Goal: Task Accomplishment & Management: Use online tool/utility

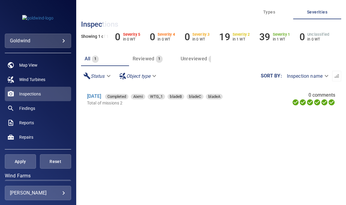
click at [150, 58] on span "Reviewed" at bounding box center [144, 59] width 22 height 6
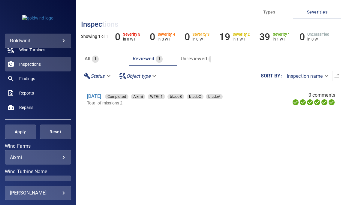
scroll to position [31, 0]
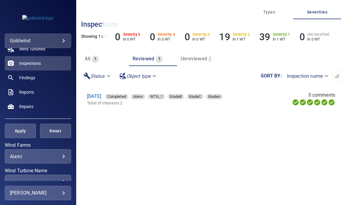
click at [57, 156] on body "**********" at bounding box center [173, 102] width 346 height 205
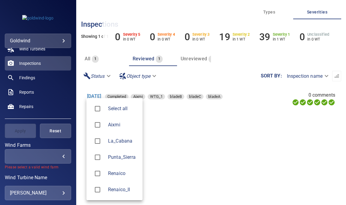
type input "**********"
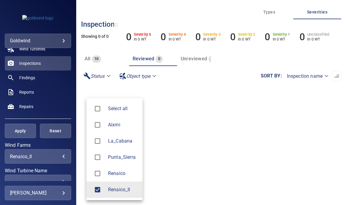
click at [27, 135] on div at bounding box center [173, 102] width 346 height 205
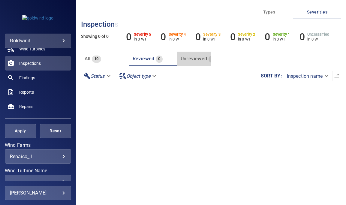
click at [196, 54] on button "Unreviewed 10" at bounding box center [201, 59] width 48 height 14
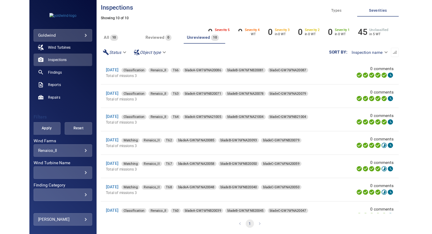
scroll to position [28, 0]
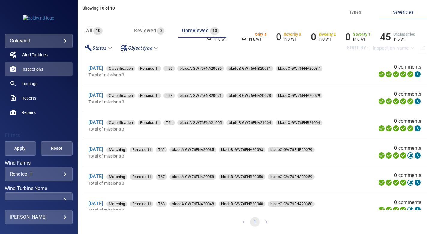
click at [151, 26] on div "Reviewed 0" at bounding box center [149, 30] width 30 height 8
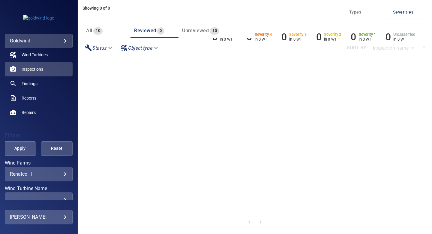
click at [200, 31] on span "Unreviewed" at bounding box center [195, 31] width 27 height 6
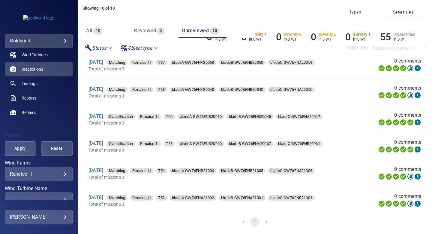
scroll to position [119, 0]
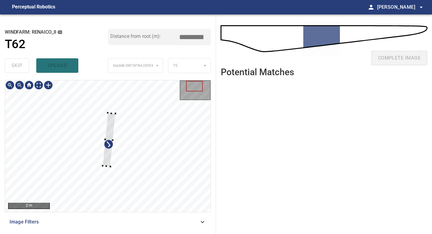
click at [111, 174] on div at bounding box center [108, 145] width 206 height 131
click at [107, 134] on div at bounding box center [110, 110] width 11 height 60
click at [113, 183] on div at bounding box center [108, 145] width 206 height 131
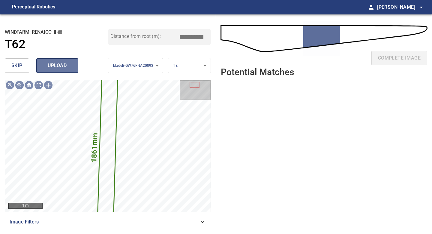
click at [58, 64] on span "upload" at bounding box center [57, 65] width 29 height 8
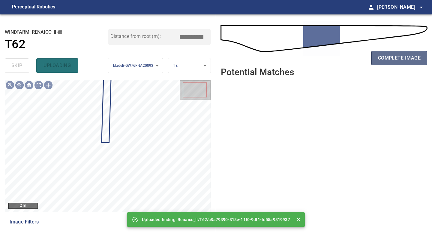
click at [346, 54] on span "complete image" at bounding box center [399, 58] width 43 height 8
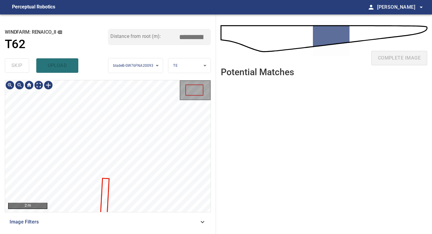
click at [97, 205] on div "2 m Image Filters" at bounding box center [108, 154] width 206 height 149
click at [109, 205] on div "1 m Image Filters" at bounding box center [108, 154] width 206 height 149
click at [129, 22] on div "**********" at bounding box center [108, 123] width 216 height 219
click at [104, 48] on div "**********" at bounding box center [108, 123] width 216 height 219
click at [109, 135] on div at bounding box center [108, 145] width 206 height 131
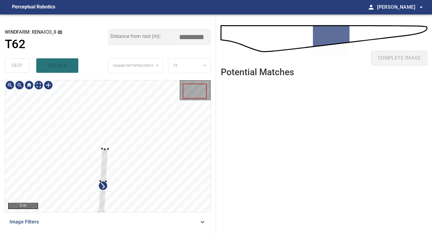
click at [106, 150] on div at bounding box center [104, 180] width 10 height 64
click at [109, 126] on div at bounding box center [108, 145] width 206 height 131
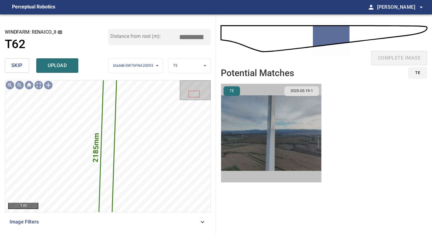
click at [272, 127] on img "button" at bounding box center [271, 133] width 100 height 98
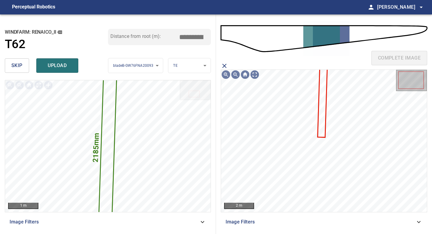
click at [323, 125] on icon at bounding box center [323, 100] width 9 height 73
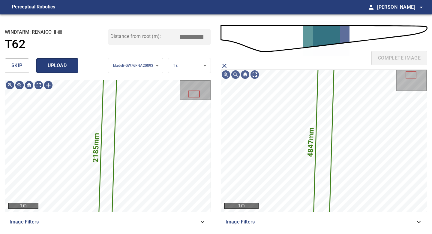
click at [59, 68] on span "upload" at bounding box center [57, 65] width 29 height 8
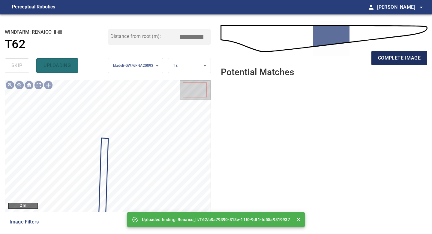
click at [346, 55] on button "complete image" at bounding box center [400, 58] width 56 height 14
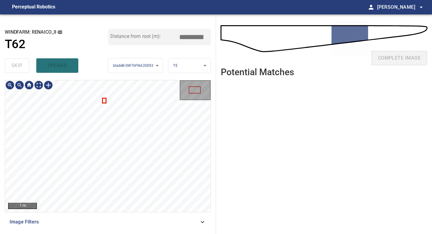
click at [112, 205] on div "**********" at bounding box center [108, 123] width 216 height 219
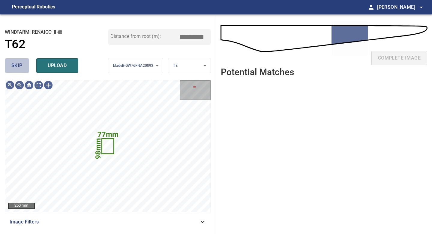
click at [18, 62] on span "skip" at bounding box center [16, 65] width 11 height 8
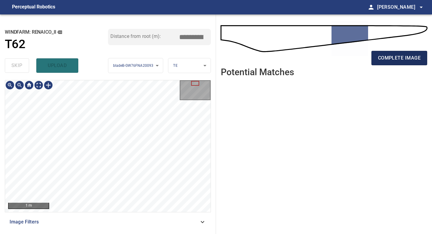
click at [346, 55] on span "complete image" at bounding box center [399, 58] width 43 height 8
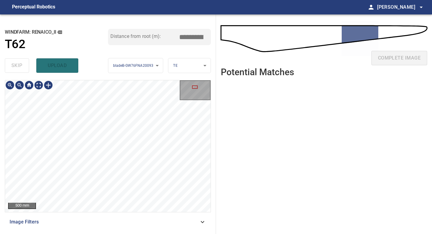
click at [116, 205] on div "**********" at bounding box center [108, 123] width 216 height 219
click at [128, 205] on div "**********" at bounding box center [108, 123] width 216 height 219
click at [131, 205] on div "500 mm Image Filters" at bounding box center [108, 154] width 206 height 149
click at [20, 66] on span "skip" at bounding box center [16, 65] width 11 height 8
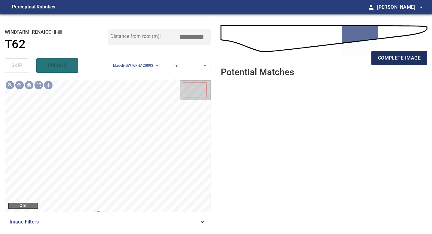
click at [346, 59] on span "complete image" at bounding box center [399, 58] width 43 height 8
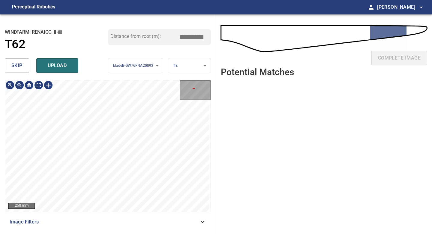
click at [95, 205] on div "**********" at bounding box center [108, 123] width 216 height 219
click at [56, 68] on span "upload" at bounding box center [57, 65] width 29 height 8
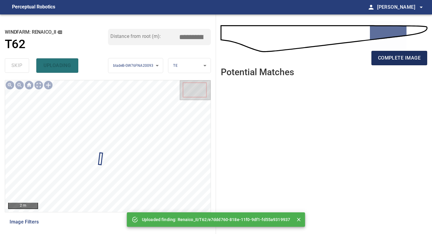
click at [346, 56] on span "complete image" at bounding box center [399, 58] width 43 height 8
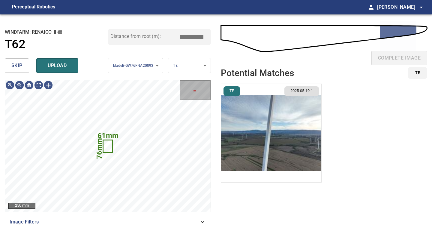
click at [28, 65] on button "skip" at bounding box center [17, 65] width 24 height 14
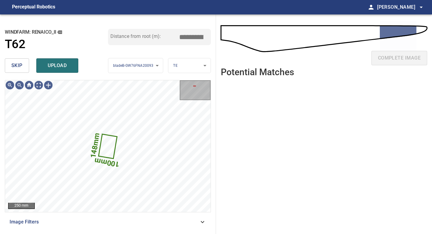
click at [26, 65] on button "skip" at bounding box center [17, 65] width 24 height 14
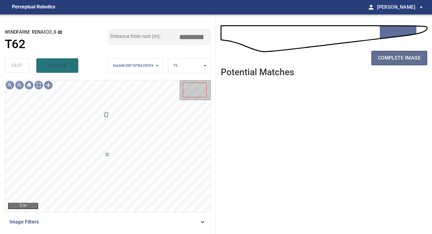
click at [346, 57] on span "complete image" at bounding box center [399, 58] width 43 height 8
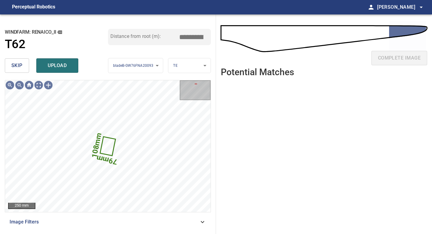
click at [21, 62] on span "skip" at bounding box center [16, 65] width 11 height 8
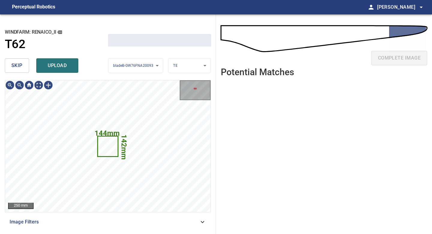
click at [21, 62] on span "skip" at bounding box center [16, 65] width 11 height 8
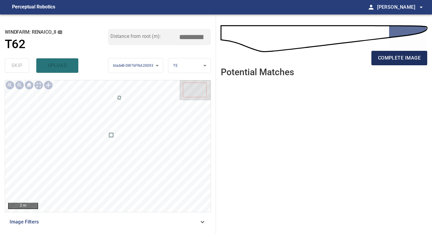
click at [346, 54] on span "complete image" at bounding box center [399, 58] width 43 height 8
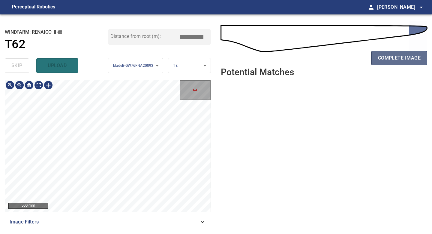
click at [346, 61] on span "complete image" at bounding box center [399, 58] width 43 height 8
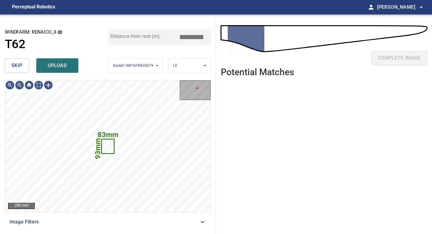
click at [21, 66] on span "skip" at bounding box center [16, 65] width 11 height 8
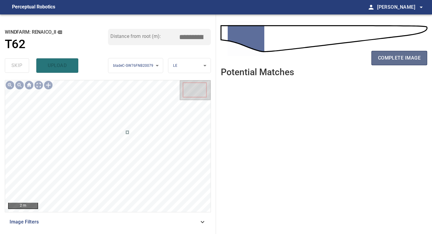
click at [346, 59] on span "complete image" at bounding box center [399, 58] width 43 height 8
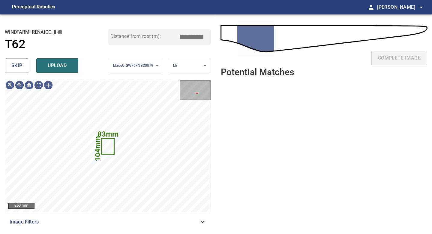
click at [17, 66] on span "skip" at bounding box center [16, 65] width 11 height 8
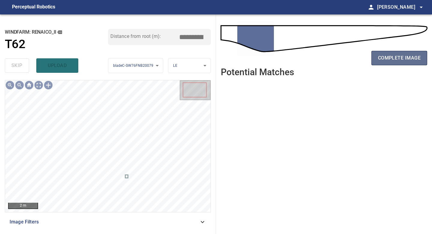
click at [346, 59] on span "complete image" at bounding box center [399, 58] width 43 height 8
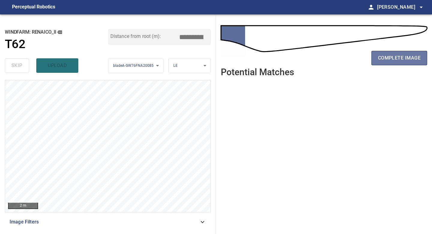
click at [346, 59] on span "complete image" at bounding box center [399, 58] width 43 height 8
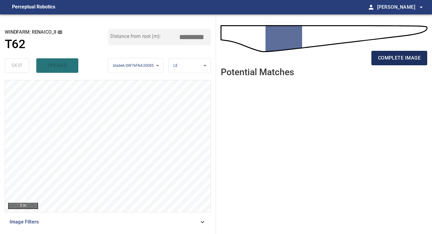
click at [346, 56] on span "complete image" at bounding box center [399, 58] width 43 height 8
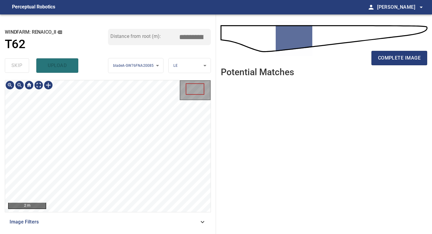
click at [119, 205] on div "2 m Image Filters" at bounding box center [108, 154] width 206 height 149
click at [346, 56] on span "complete image" at bounding box center [399, 58] width 43 height 8
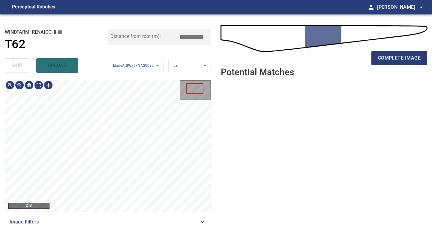
click at [110, 205] on div "2 m Image Filters" at bounding box center [108, 154] width 206 height 149
click at [346, 58] on span "complete image" at bounding box center [399, 58] width 43 height 8
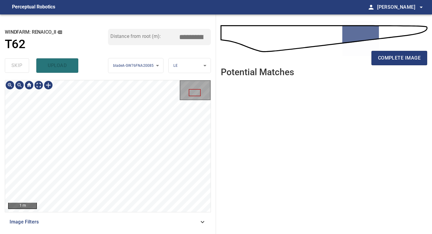
click at [103, 205] on div "1 m Image Filters" at bounding box center [108, 154] width 206 height 149
click at [50, 85] on div at bounding box center [49, 85] width 10 height 10
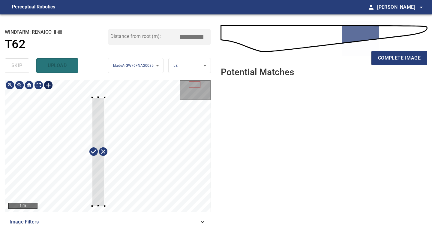
click at [104, 204] on div at bounding box center [108, 145] width 206 height 131
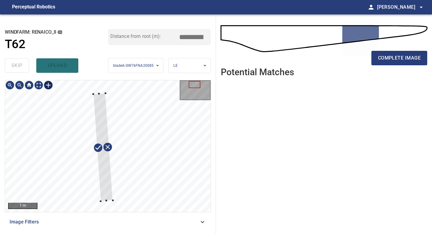
click at [104, 189] on div at bounding box center [103, 147] width 20 height 108
click at [101, 76] on div "**********" at bounding box center [108, 123] width 216 height 219
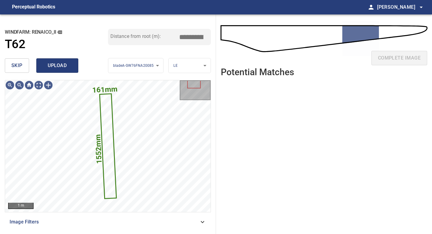
click at [55, 65] on span "upload" at bounding box center [57, 65] width 29 height 8
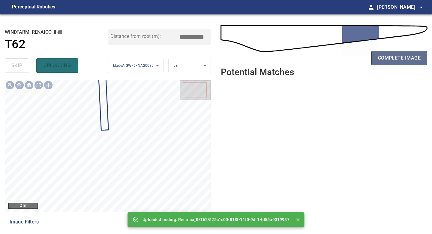
click at [346, 55] on span "complete image" at bounding box center [399, 58] width 43 height 8
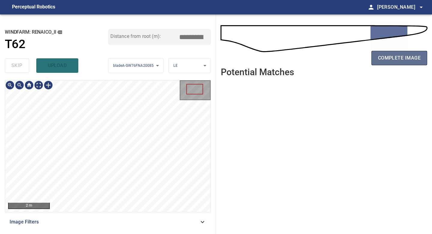
click at [346, 58] on span "complete image" at bounding box center [399, 58] width 43 height 8
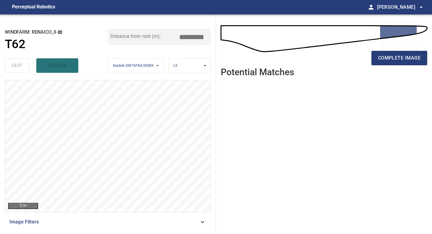
click at [346, 58] on span "complete image" at bounding box center [399, 58] width 43 height 8
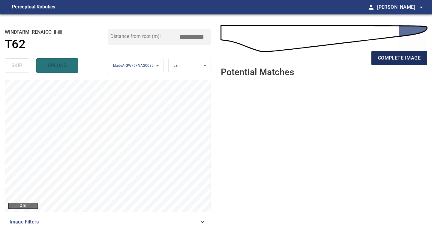
click at [346, 57] on span "complete image" at bounding box center [399, 58] width 43 height 8
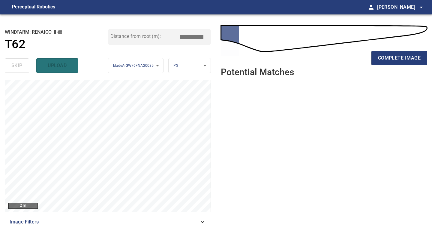
click at [346, 57] on span "complete image" at bounding box center [399, 58] width 43 height 8
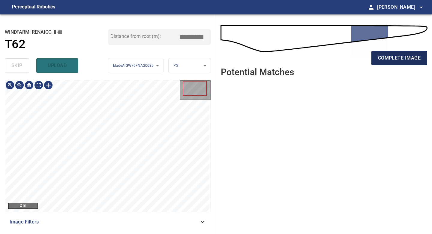
click at [346, 56] on span "complete image" at bounding box center [399, 58] width 43 height 8
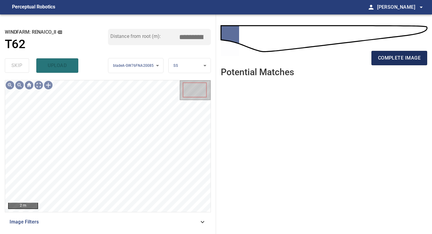
click at [346, 62] on button "complete image" at bounding box center [400, 58] width 56 height 14
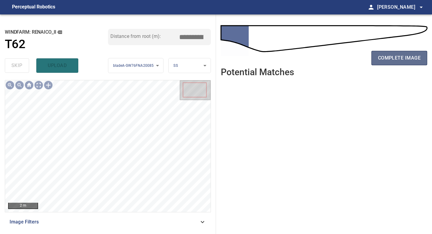
click at [346, 55] on span "complete image" at bounding box center [399, 58] width 43 height 8
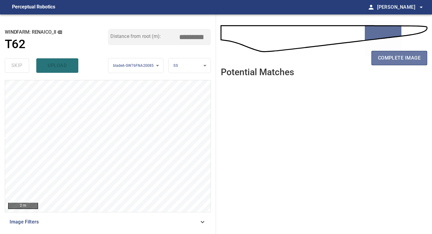
click at [346, 55] on span "complete image" at bounding box center [399, 58] width 43 height 8
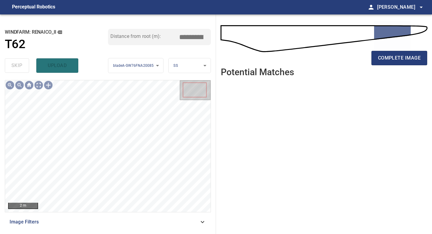
click at [346, 55] on span "complete image" at bounding box center [399, 58] width 43 height 8
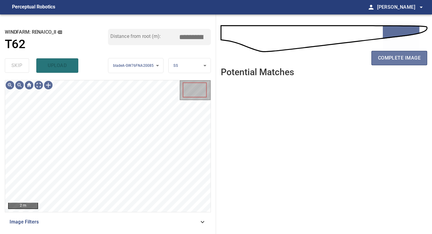
click at [346, 60] on span "complete image" at bounding box center [399, 58] width 43 height 8
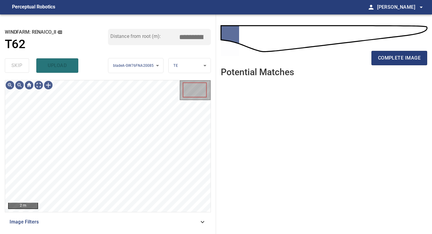
click at [346, 60] on span "complete image" at bounding box center [399, 58] width 43 height 8
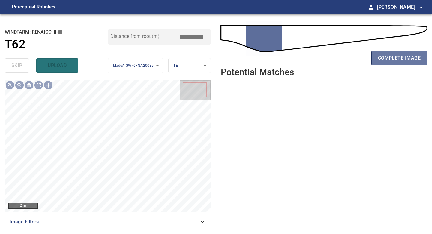
click at [346, 60] on span "complete image" at bounding box center [399, 58] width 43 height 8
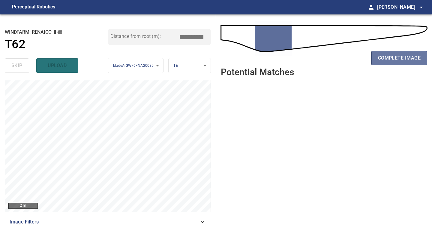
click at [346, 60] on span "complete image" at bounding box center [399, 58] width 43 height 8
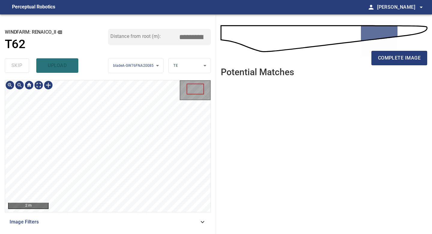
click at [129, 205] on div "2 m Image Filters" at bounding box center [108, 154] width 206 height 149
click at [346, 52] on button "complete image" at bounding box center [400, 58] width 56 height 14
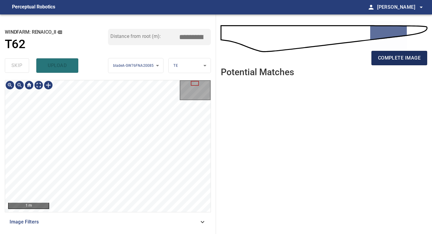
click at [346, 64] on button "complete image" at bounding box center [400, 58] width 56 height 14
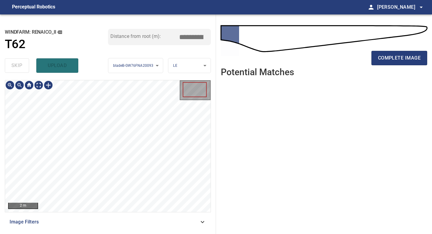
click at [113, 205] on div "2 m Image Filters" at bounding box center [108, 154] width 206 height 149
click at [346, 55] on span "complete image" at bounding box center [399, 58] width 43 height 8
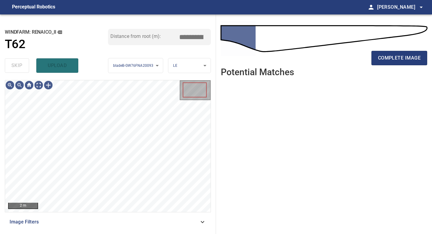
click at [346, 59] on span "complete image" at bounding box center [399, 58] width 43 height 8
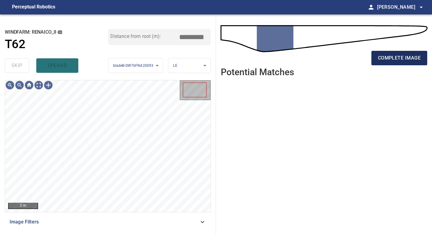
click at [346, 59] on span "complete image" at bounding box center [399, 58] width 43 height 8
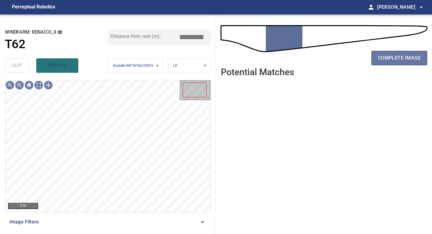
click at [346, 59] on span "complete image" at bounding box center [399, 58] width 43 height 8
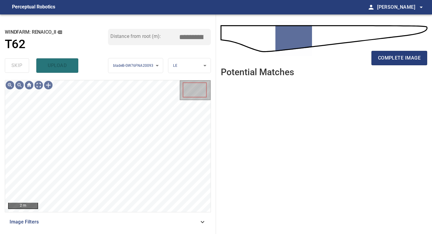
click at [346, 59] on span "complete image" at bounding box center [399, 58] width 43 height 8
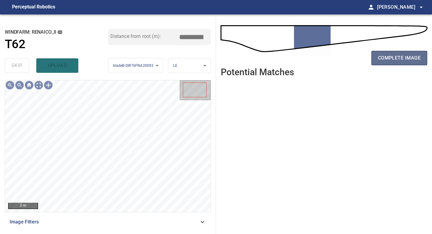
click at [346, 57] on span "complete image" at bounding box center [399, 58] width 43 height 8
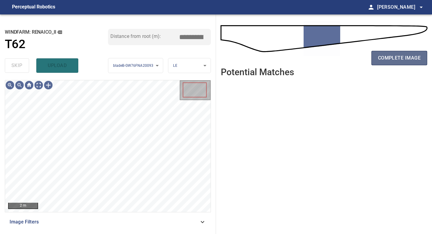
click at [346, 57] on span "complete image" at bounding box center [399, 58] width 43 height 8
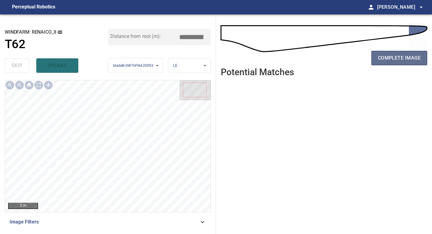
click at [346, 58] on span "complete image" at bounding box center [399, 58] width 43 height 8
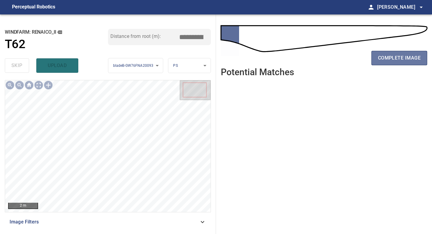
click at [346, 58] on span "complete image" at bounding box center [399, 58] width 43 height 8
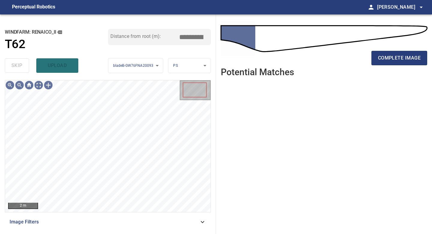
click at [346, 58] on span "complete image" at bounding box center [399, 58] width 43 height 8
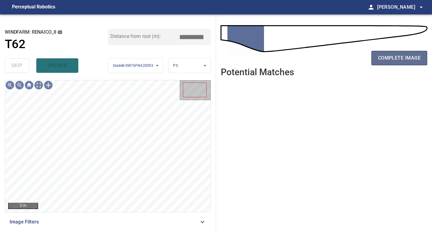
click at [346, 58] on span "complete image" at bounding box center [399, 58] width 43 height 8
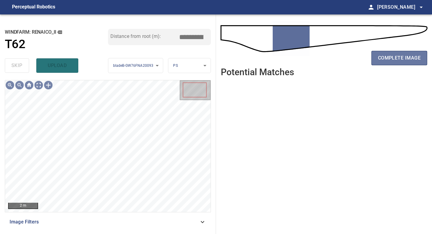
click at [346, 57] on span "complete image" at bounding box center [399, 58] width 43 height 8
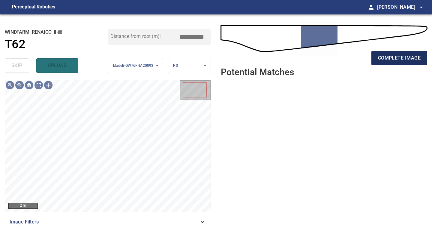
click at [346, 57] on span "complete image" at bounding box center [399, 58] width 43 height 8
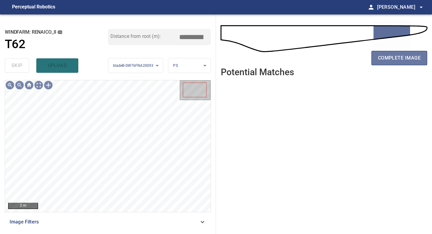
click at [346, 57] on span "complete image" at bounding box center [399, 58] width 43 height 8
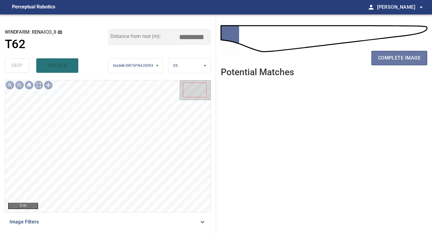
click at [346, 57] on span "complete image" at bounding box center [399, 58] width 43 height 8
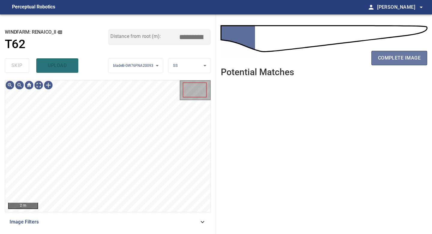
click at [346, 57] on span "complete image" at bounding box center [399, 58] width 43 height 8
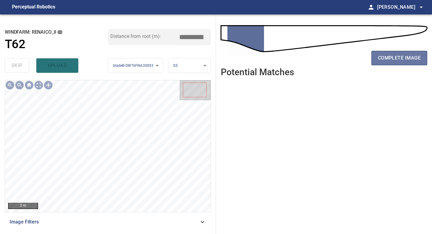
click at [346, 57] on span "complete image" at bounding box center [399, 58] width 43 height 8
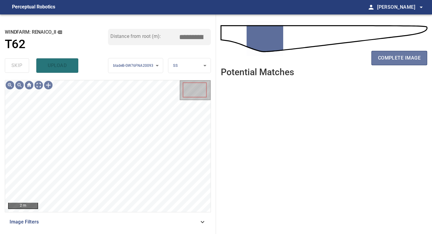
click at [346, 57] on span "complete image" at bounding box center [399, 58] width 43 height 8
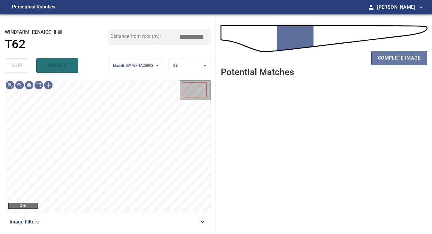
click at [346, 57] on span "complete image" at bounding box center [399, 58] width 43 height 8
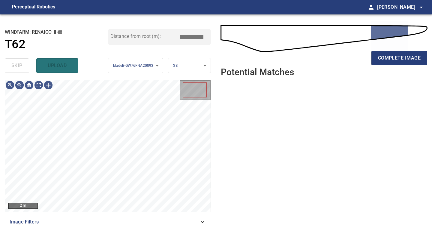
click at [346, 57] on span "complete image" at bounding box center [399, 58] width 43 height 8
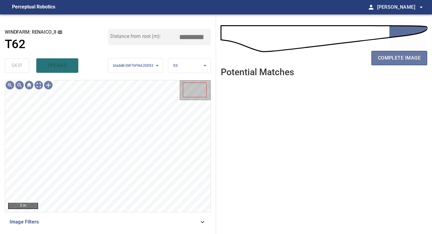
click at [346, 57] on span "complete image" at bounding box center [399, 58] width 43 height 8
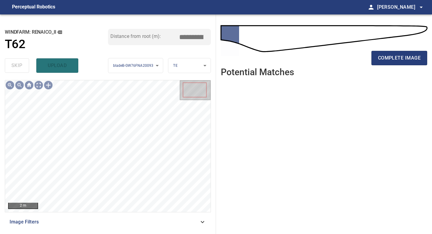
click at [346, 57] on span "complete image" at bounding box center [399, 58] width 43 height 8
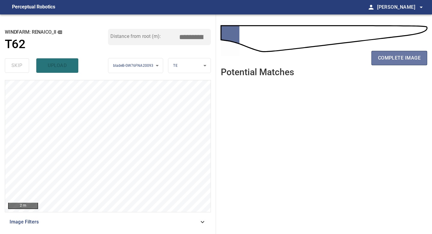
click at [346, 57] on span "complete image" at bounding box center [399, 58] width 43 height 8
click at [346, 62] on span "complete image" at bounding box center [399, 58] width 43 height 8
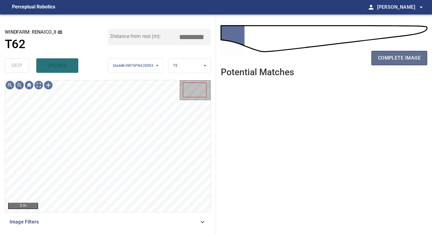
click at [346, 59] on span "complete image" at bounding box center [399, 58] width 43 height 8
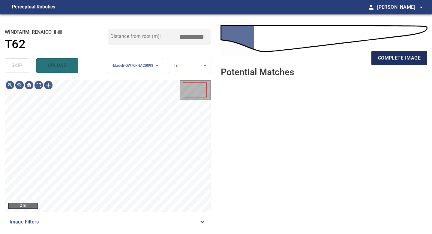
click at [346, 53] on button "complete image" at bounding box center [400, 58] width 56 height 14
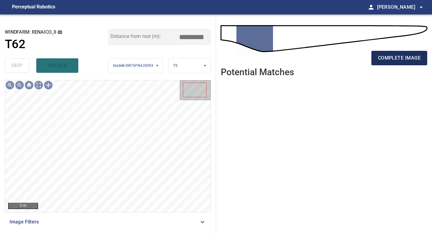
click at [346, 60] on span "complete image" at bounding box center [399, 58] width 43 height 8
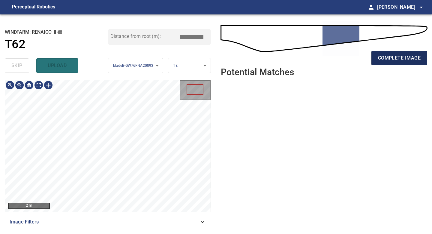
click at [346, 58] on span "complete image" at bounding box center [399, 58] width 43 height 8
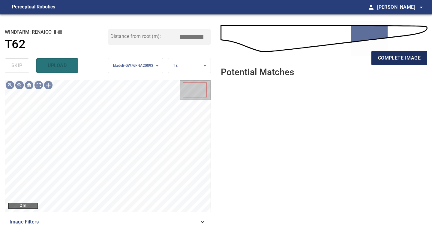
click at [346, 53] on button "complete image" at bounding box center [400, 58] width 56 height 14
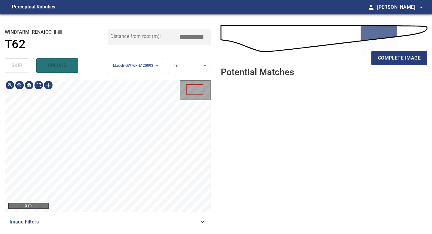
click at [107, 205] on div "**********" at bounding box center [108, 123] width 216 height 219
click at [346, 55] on span "complete image" at bounding box center [399, 58] width 43 height 8
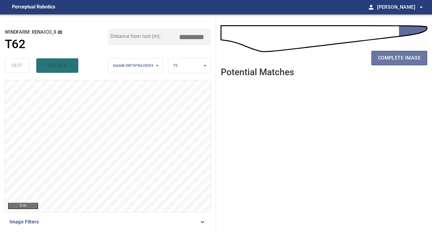
click at [346, 55] on span "complete image" at bounding box center [399, 58] width 43 height 8
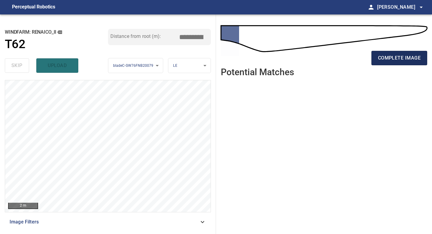
click at [346, 60] on span "complete image" at bounding box center [399, 58] width 43 height 8
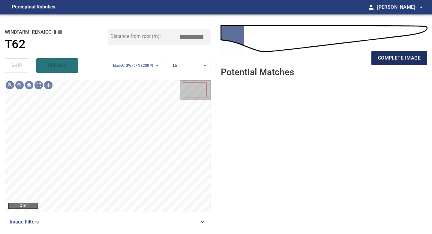
click at [346, 56] on span "complete image" at bounding box center [399, 58] width 43 height 8
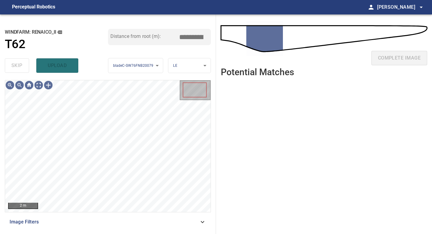
click at [346, 56] on div "complete image" at bounding box center [324, 60] width 207 height 24
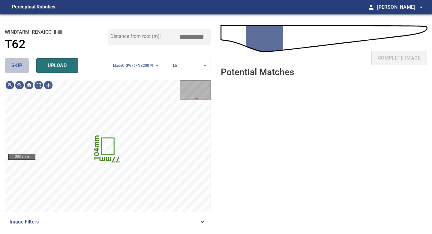
click at [22, 66] on span "skip" at bounding box center [16, 65] width 11 height 8
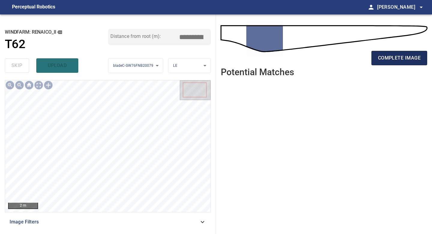
click at [346, 61] on span "complete image" at bounding box center [399, 58] width 43 height 8
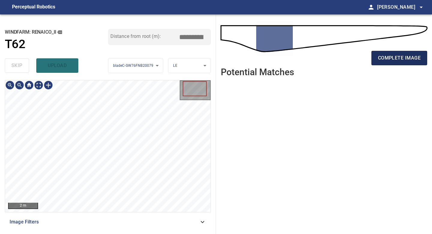
click at [346, 57] on span "complete image" at bounding box center [399, 58] width 43 height 8
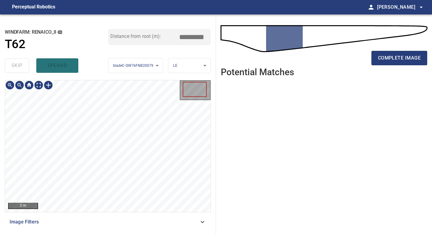
click at [118, 205] on div "2 m Image Filters" at bounding box center [108, 154] width 206 height 149
click at [346, 59] on span "complete image" at bounding box center [399, 58] width 43 height 8
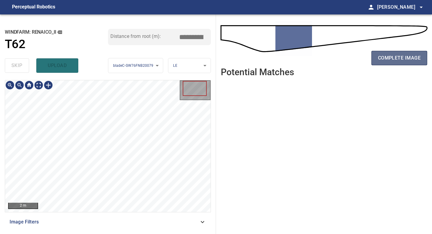
click at [346, 65] on button "complete image" at bounding box center [400, 58] width 56 height 14
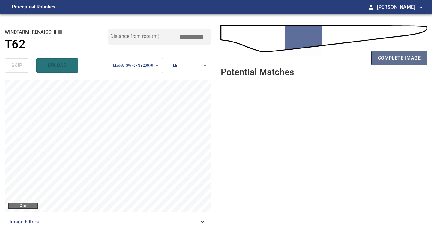
click at [395, 63] on button "complete image" at bounding box center [400, 58] width 56 height 14
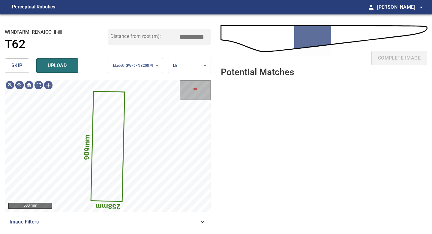
click at [22, 67] on span "skip" at bounding box center [16, 65] width 11 height 8
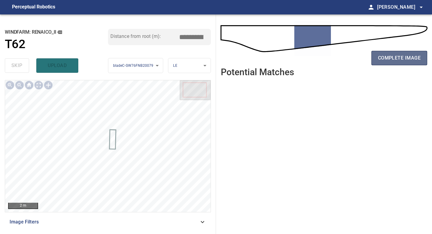
click at [404, 57] on span "complete image" at bounding box center [399, 58] width 43 height 8
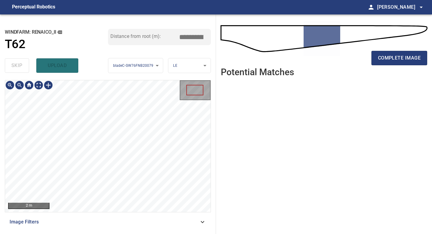
click at [114, 228] on div "2 m Image Filters" at bounding box center [108, 154] width 206 height 149
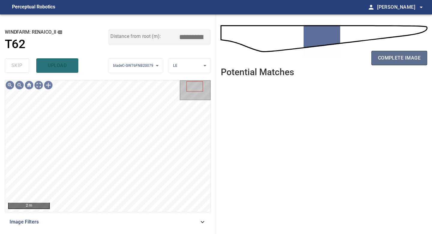
click at [405, 61] on span "complete image" at bounding box center [399, 58] width 43 height 8
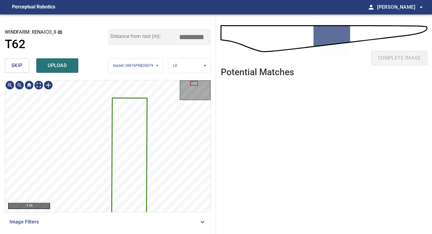
click at [18, 62] on span "skip" at bounding box center [16, 65] width 11 height 8
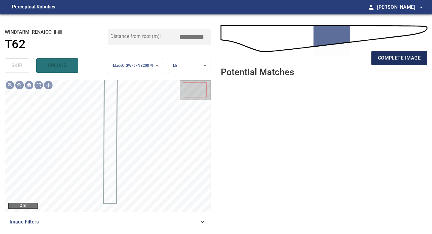
click at [401, 55] on span "complete image" at bounding box center [399, 58] width 43 height 8
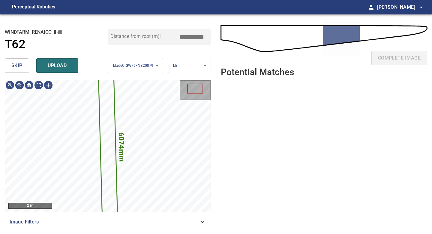
click at [22, 65] on button "skip" at bounding box center [17, 65] width 24 height 14
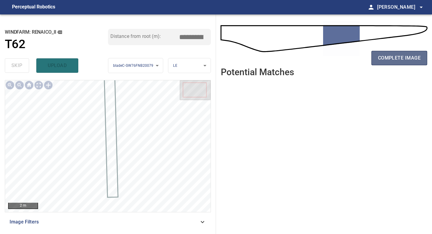
click at [393, 54] on span "complete image" at bounding box center [399, 58] width 43 height 8
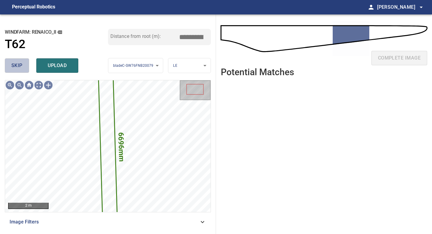
click at [14, 63] on span "skip" at bounding box center [16, 65] width 11 height 8
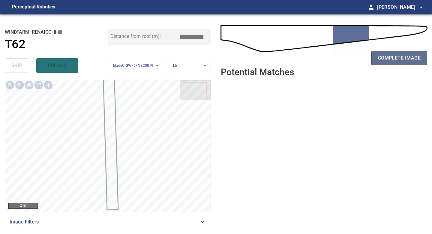
click at [382, 55] on span "complete image" at bounding box center [399, 58] width 43 height 8
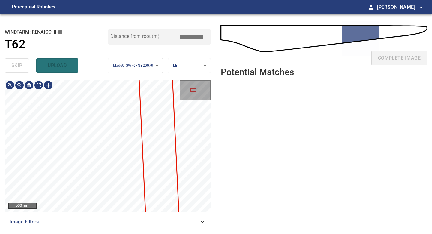
click at [98, 233] on div "**********" at bounding box center [108, 123] width 216 height 219
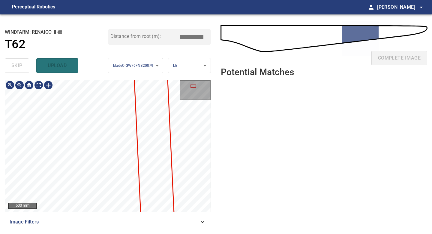
click at [114, 233] on div "**********" at bounding box center [108, 123] width 216 height 219
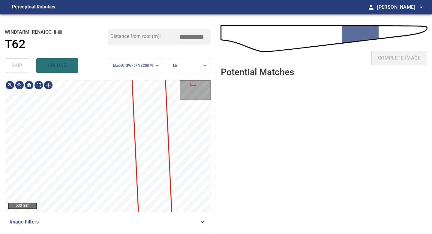
click at [115, 222] on div "500 mm Image Filters" at bounding box center [108, 154] width 206 height 149
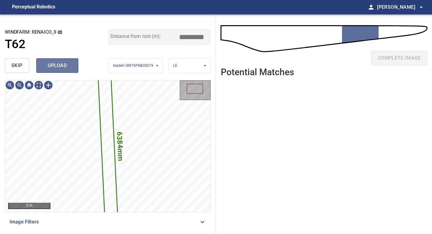
click at [63, 63] on span "upload" at bounding box center [57, 65] width 29 height 8
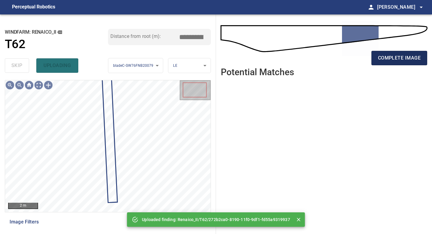
click at [394, 52] on button "complete image" at bounding box center [400, 58] width 56 height 14
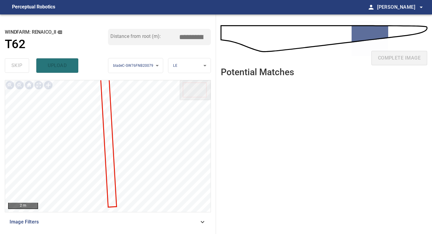
click at [386, 158] on ul at bounding box center [324, 153] width 207 height 143
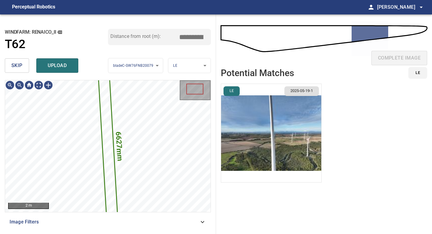
click at [263, 129] on img "button" at bounding box center [271, 133] width 100 height 98
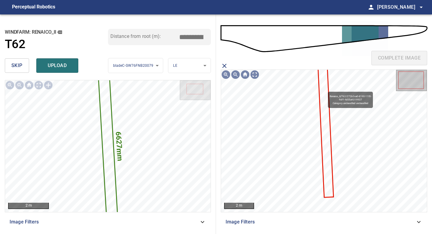
click at [325, 89] on icon at bounding box center [326, 131] width 14 height 129
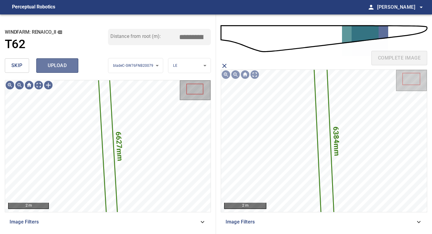
click at [63, 59] on button "upload" at bounding box center [57, 65] width 42 height 14
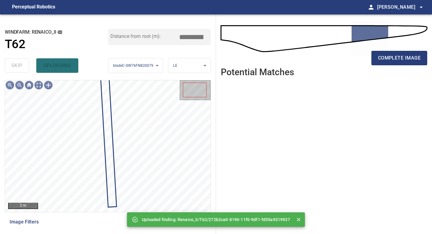
click at [387, 49] on div "complete image" at bounding box center [324, 60] width 207 height 24
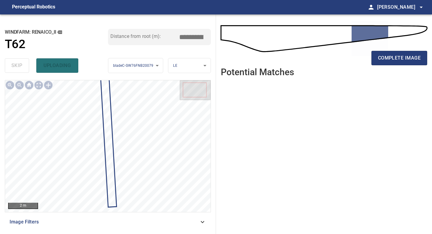
click at [387, 65] on div "complete image" at bounding box center [324, 60] width 207 height 24
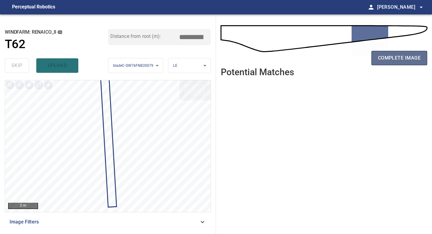
click at [395, 57] on span "complete image" at bounding box center [399, 58] width 43 height 8
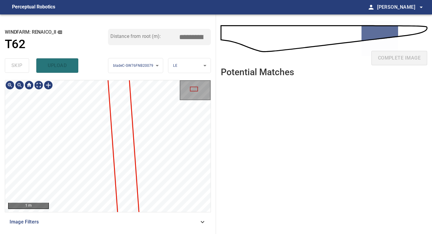
click at [100, 233] on div "**********" at bounding box center [108, 123] width 216 height 219
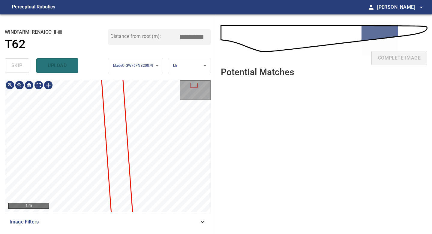
click at [101, 64] on div "**********" at bounding box center [108, 123] width 216 height 219
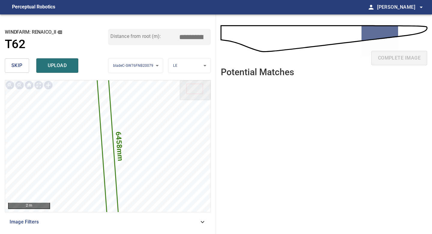
drag, startPoint x: 194, startPoint y: 36, endPoint x: 160, endPoint y: 36, distance: 33.6
click at [162, 36] on div "Distance from root (m): *****" at bounding box center [159, 37] width 103 height 16
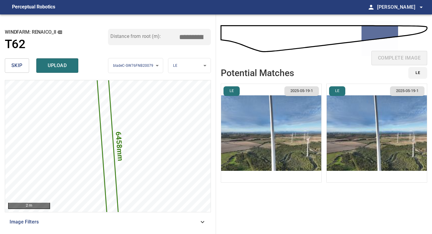
type input "*****"
click at [281, 133] on img "button" at bounding box center [271, 133] width 100 height 98
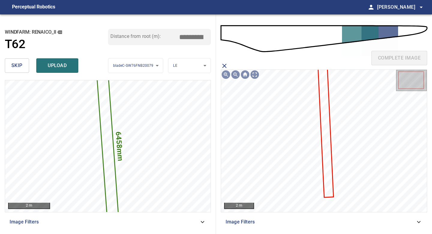
click at [322, 113] on icon at bounding box center [326, 131] width 14 height 129
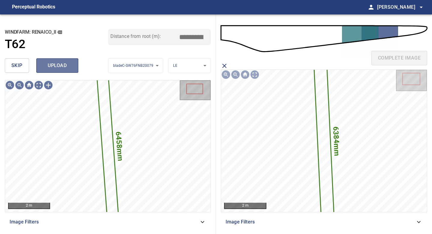
click at [69, 60] on button "upload" at bounding box center [57, 65] width 42 height 14
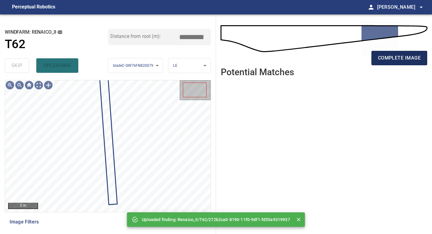
click at [400, 59] on span "complete image" at bounding box center [399, 58] width 43 height 8
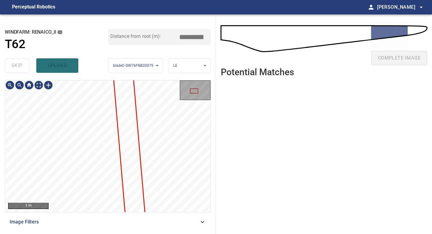
click at [107, 227] on div "1 m Image Filters" at bounding box center [108, 154] width 206 height 149
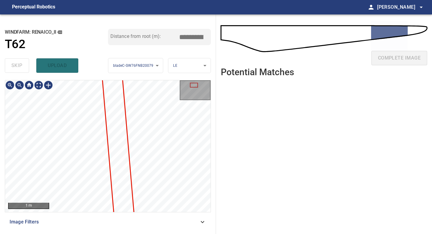
click at [98, 233] on div "**********" at bounding box center [108, 123] width 216 height 219
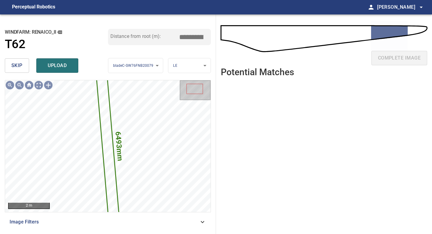
drag, startPoint x: 194, startPoint y: 34, endPoint x: 131, endPoint y: 34, distance: 62.7
click at [139, 34] on div "Distance from root (m): *****" at bounding box center [159, 37] width 103 height 16
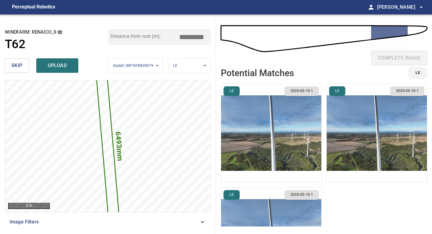
type input "*****"
click at [295, 139] on img "button" at bounding box center [271, 133] width 100 height 98
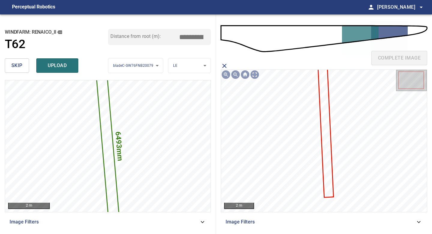
click at [328, 139] on icon at bounding box center [326, 131] width 14 height 129
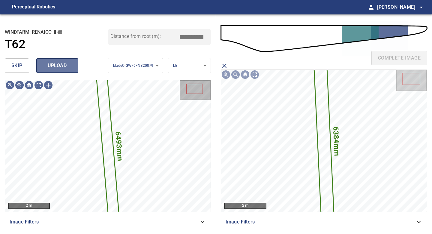
click at [58, 62] on span "upload" at bounding box center [57, 65] width 29 height 8
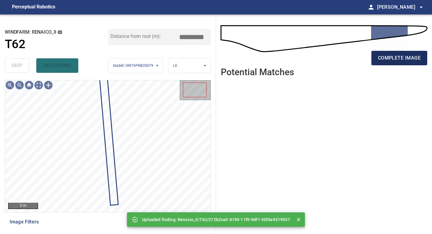
click at [386, 51] on button "complete image" at bounding box center [400, 58] width 56 height 14
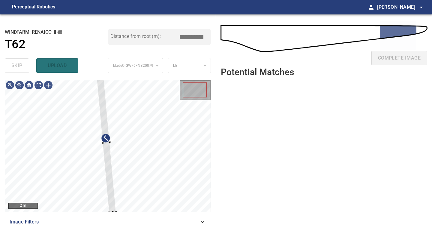
click at [113, 214] on div "2 m Image Filters" at bounding box center [108, 154] width 206 height 149
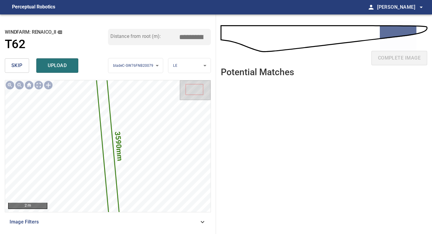
drag, startPoint x: 193, startPoint y: 39, endPoint x: 133, endPoint y: 39, distance: 60.0
click at [135, 39] on div "Distance from root (m): *****" at bounding box center [159, 37] width 103 height 16
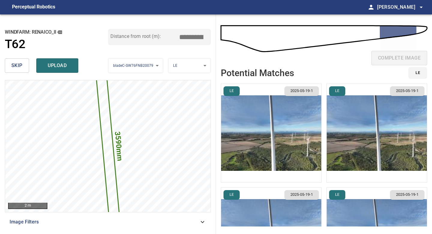
type input "*****"
click at [276, 123] on img "button" at bounding box center [271, 133] width 100 height 98
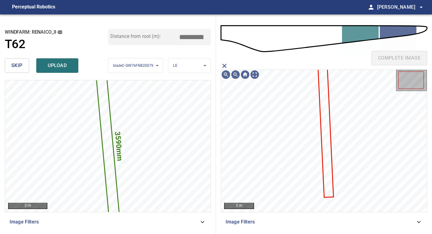
click at [323, 98] on icon at bounding box center [326, 131] width 14 height 129
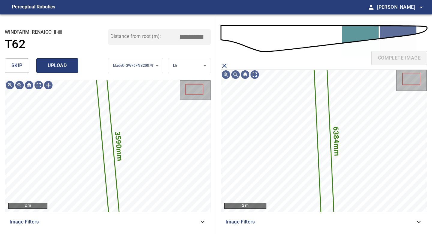
click at [65, 63] on span "upload" at bounding box center [57, 65] width 29 height 8
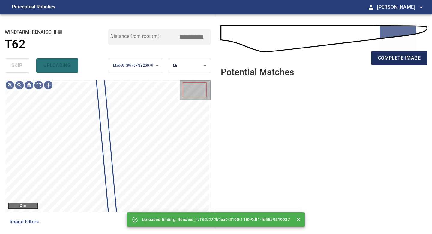
click at [392, 57] on span "complete image" at bounding box center [399, 58] width 43 height 8
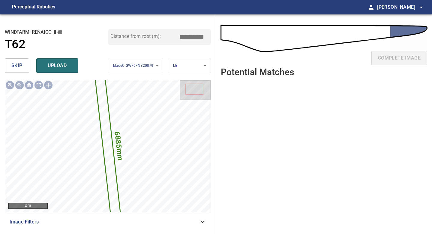
drag, startPoint x: 192, startPoint y: 38, endPoint x: 128, endPoint y: 31, distance: 64.4
click at [131, 32] on div "Distance from root (m): *****" at bounding box center [159, 37] width 103 height 16
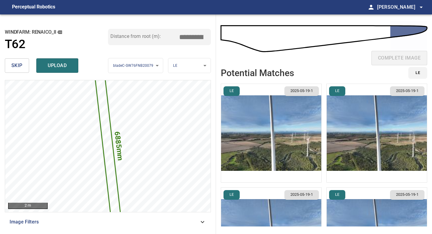
type input "*****"
click at [304, 112] on img "button" at bounding box center [271, 133] width 100 height 98
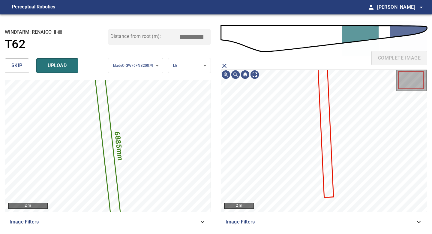
click at [325, 101] on icon at bounding box center [326, 131] width 14 height 129
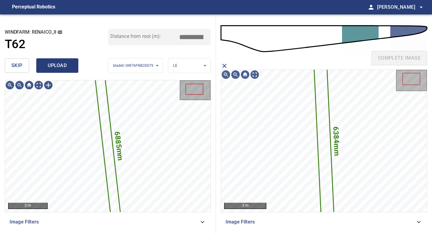
click at [47, 69] on span "upload" at bounding box center [57, 65] width 29 height 8
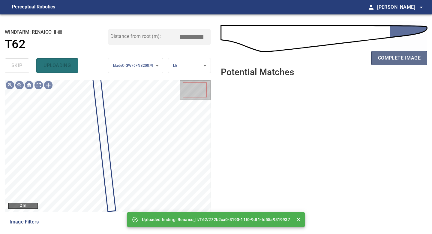
click at [393, 58] on span "complete image" at bounding box center [399, 58] width 43 height 8
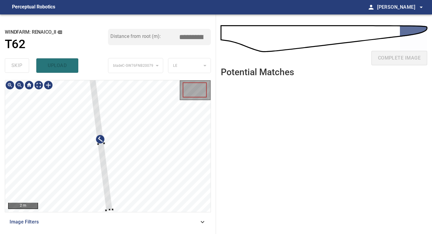
click at [112, 213] on div "2 m Image Filters" at bounding box center [108, 154] width 206 height 149
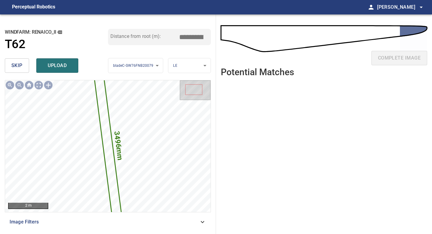
drag, startPoint x: 194, startPoint y: 38, endPoint x: 137, endPoint y: 37, distance: 57.0
click at [139, 38] on div "Distance from root (m): *****" at bounding box center [159, 37] width 103 height 16
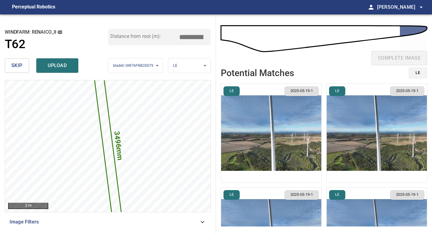
type input "*****"
click at [285, 122] on img "button" at bounding box center [271, 133] width 100 height 98
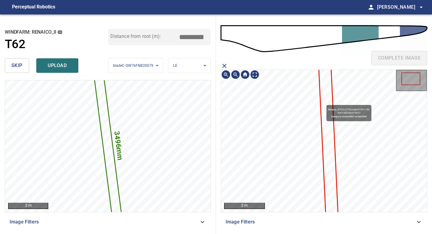
click at [324, 102] on icon at bounding box center [329, 141] width 20 height 176
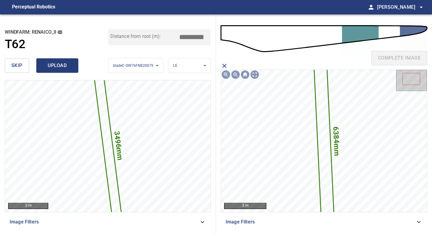
click at [59, 65] on span "upload" at bounding box center [57, 65] width 29 height 8
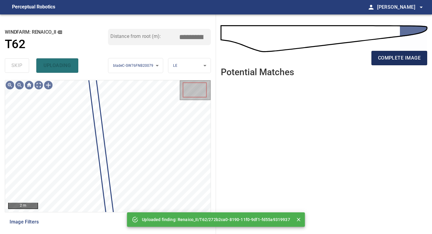
click at [394, 63] on button "complete image" at bounding box center [400, 58] width 56 height 14
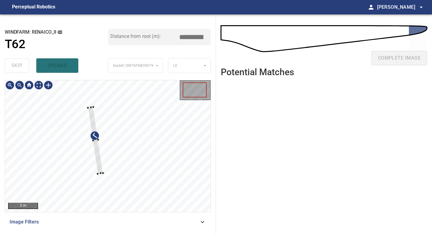
click at [98, 163] on div at bounding box center [95, 140] width 15 height 67
click at [109, 213] on div "2 m Image Filters" at bounding box center [108, 154] width 206 height 149
click at [102, 211] on div at bounding box center [102, 212] width 2 height 2
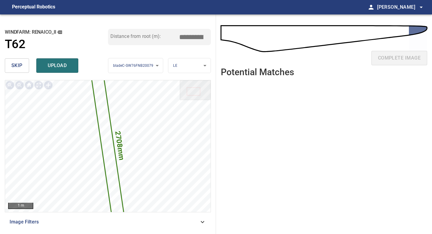
drag, startPoint x: 193, startPoint y: 37, endPoint x: 150, endPoint y: 33, distance: 44.0
click at [153, 34] on div "Distance from root (m): *****" at bounding box center [159, 37] width 103 height 16
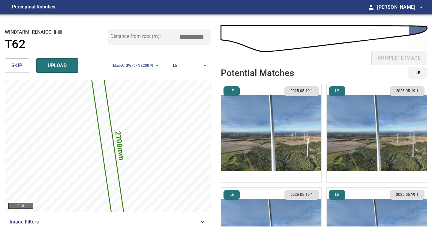
type input "*****"
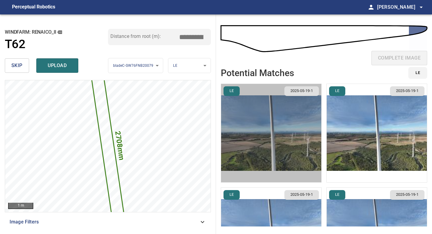
click at [296, 140] on img "button" at bounding box center [271, 133] width 100 height 98
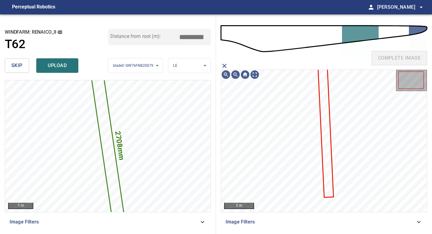
click at [326, 114] on icon at bounding box center [326, 131] width 14 height 129
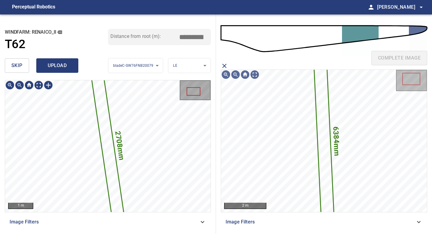
click at [51, 62] on span "upload" at bounding box center [57, 65] width 29 height 8
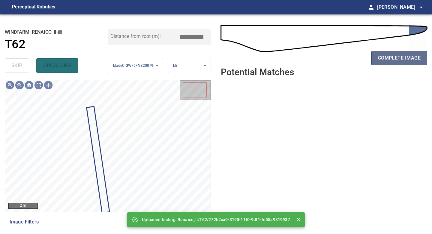
click at [391, 58] on span "complete image" at bounding box center [399, 58] width 43 height 8
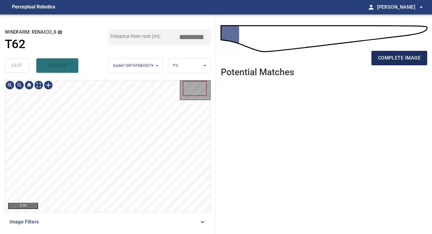
click at [379, 56] on span "complete image" at bounding box center [399, 58] width 43 height 8
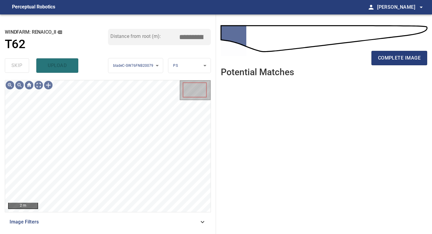
click at [382, 57] on span "complete image" at bounding box center [399, 58] width 43 height 8
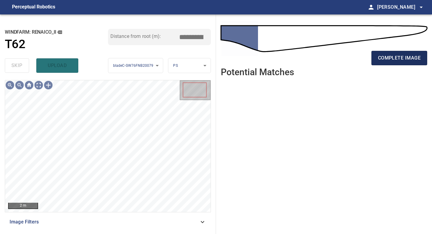
click at [384, 56] on span "complete image" at bounding box center [399, 58] width 43 height 8
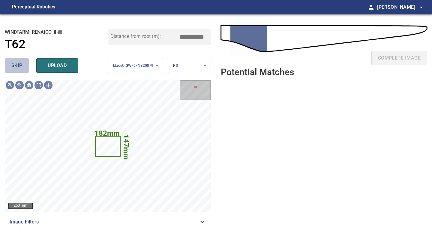
click at [17, 60] on button "skip" at bounding box center [17, 65] width 24 height 14
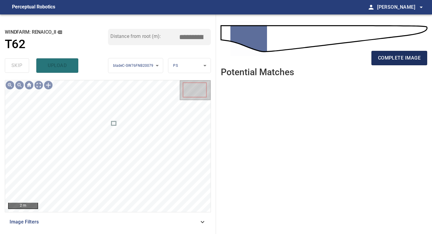
click at [378, 59] on span "complete image" at bounding box center [399, 58] width 43 height 8
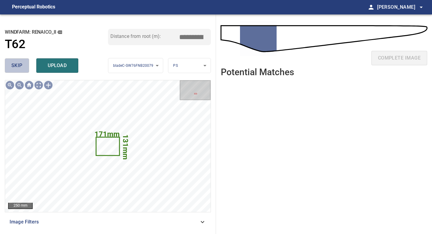
click at [14, 62] on span "skip" at bounding box center [16, 65] width 11 height 8
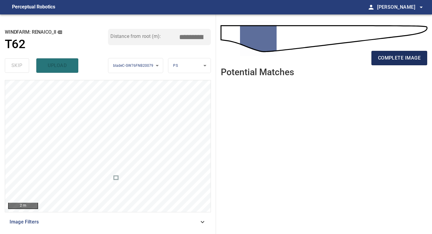
click at [395, 59] on span "complete image" at bounding box center [399, 58] width 43 height 8
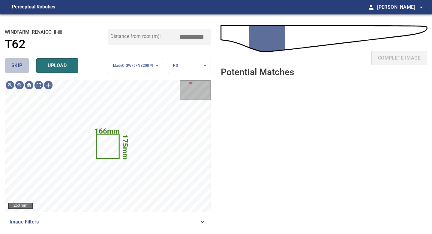
click at [21, 69] on span "skip" at bounding box center [16, 65] width 11 height 8
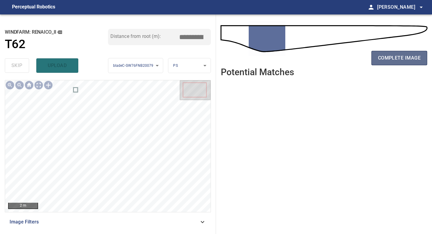
click at [390, 59] on span "complete image" at bounding box center [399, 58] width 43 height 8
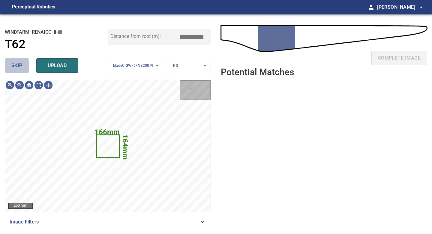
click at [23, 69] on button "skip" at bounding box center [17, 65] width 24 height 14
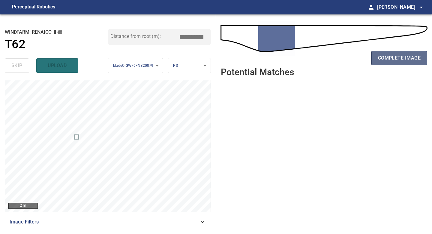
click at [377, 56] on button "complete image" at bounding box center [400, 58] width 56 height 14
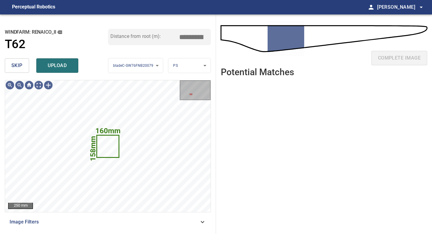
click at [22, 66] on span "skip" at bounding box center [16, 65] width 11 height 8
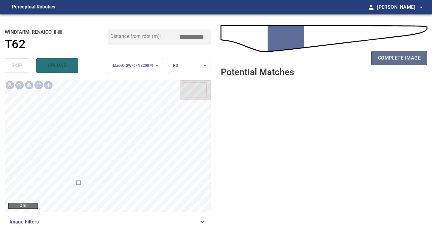
click at [391, 60] on span "complete image" at bounding box center [399, 58] width 43 height 8
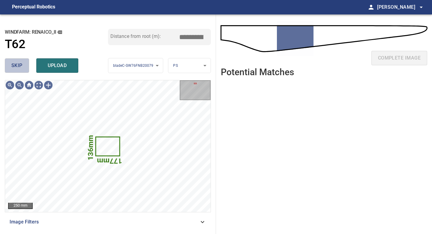
click at [17, 63] on span "skip" at bounding box center [16, 65] width 11 height 8
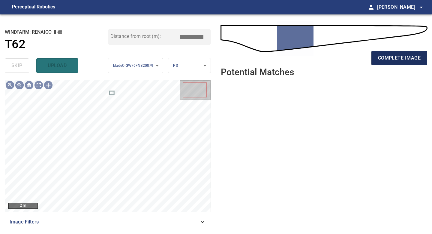
click at [391, 59] on span "complete image" at bounding box center [399, 58] width 43 height 8
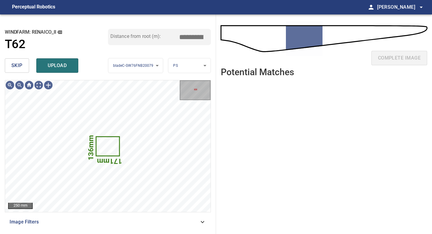
click at [21, 63] on span "skip" at bounding box center [16, 65] width 11 height 8
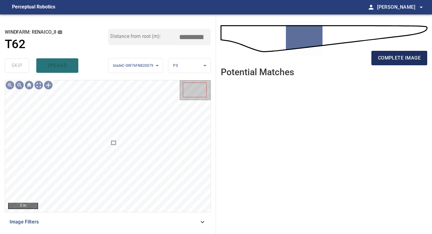
click at [405, 59] on span "complete image" at bounding box center [399, 58] width 43 height 8
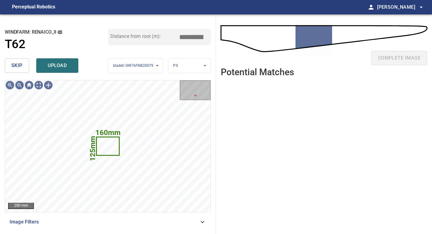
click at [21, 64] on span "skip" at bounding box center [16, 65] width 11 height 8
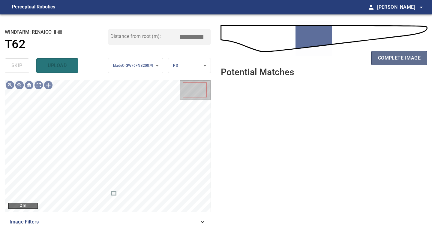
click at [404, 59] on span "complete image" at bounding box center [399, 58] width 43 height 8
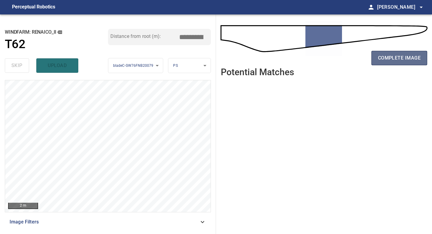
click at [401, 53] on button "complete image" at bounding box center [400, 58] width 56 height 14
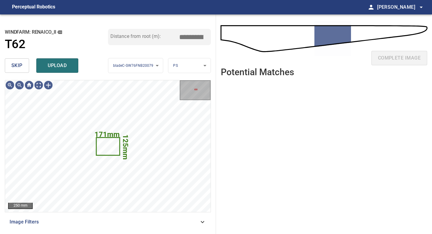
click at [21, 63] on span "skip" at bounding box center [16, 65] width 11 height 8
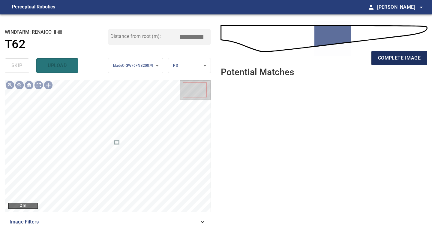
click at [400, 57] on span "complete image" at bounding box center [399, 58] width 43 height 8
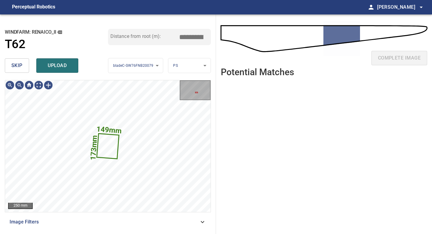
click at [26, 64] on button "skip" at bounding box center [17, 65] width 24 height 14
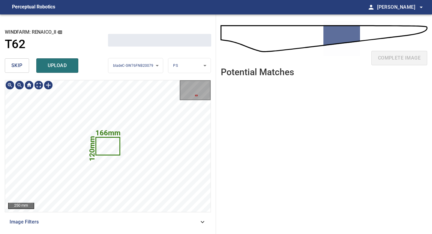
click at [26, 64] on button "skip" at bounding box center [17, 65] width 24 height 14
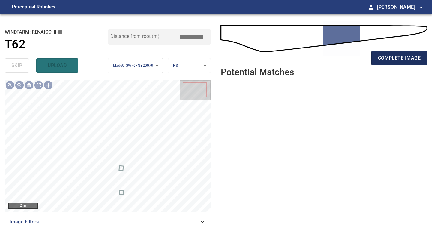
click at [395, 59] on span "complete image" at bounding box center [399, 58] width 43 height 8
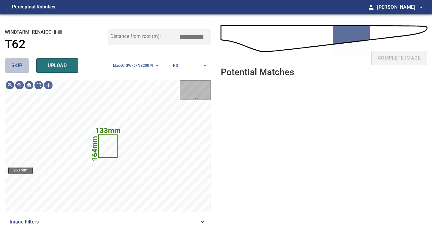
click at [21, 64] on span "skip" at bounding box center [16, 65] width 11 height 8
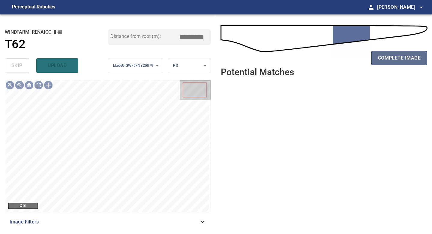
click at [391, 61] on span "complete image" at bounding box center [399, 58] width 43 height 8
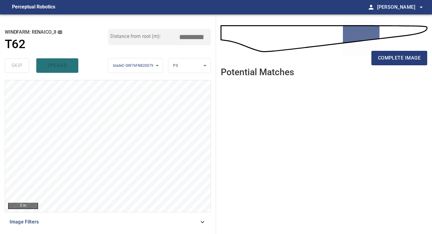
click at [391, 61] on span "complete image" at bounding box center [399, 58] width 43 height 8
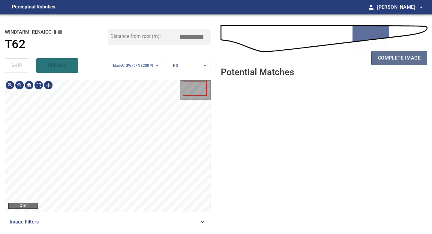
click at [400, 57] on span "complete image" at bounding box center [399, 58] width 43 height 8
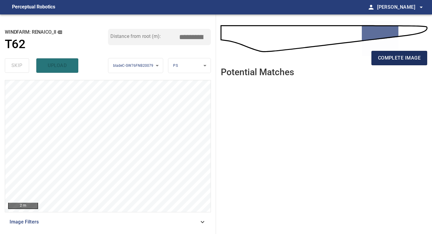
click at [401, 60] on span "complete image" at bounding box center [399, 58] width 43 height 8
click at [391, 56] on span "complete image" at bounding box center [399, 58] width 43 height 8
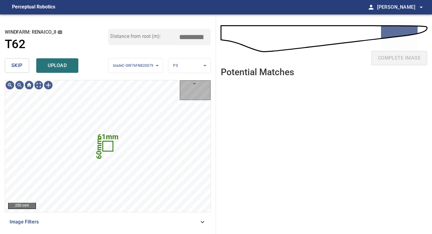
click at [17, 65] on span "skip" at bounding box center [16, 65] width 11 height 8
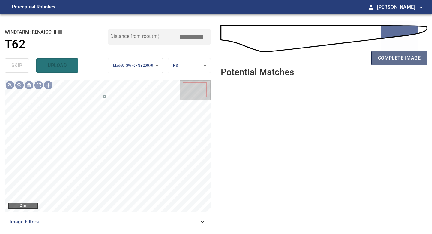
click at [396, 59] on span "complete image" at bounding box center [399, 58] width 43 height 8
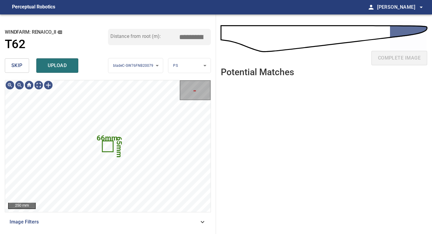
click at [21, 63] on span "skip" at bounding box center [16, 65] width 11 height 8
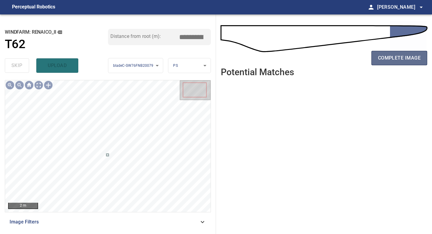
click at [402, 56] on span "complete image" at bounding box center [399, 58] width 43 height 8
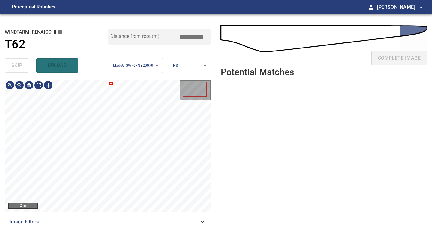
click at [139, 212] on div "2 m" at bounding box center [108, 146] width 206 height 132
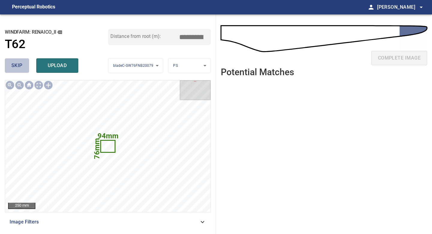
click at [17, 69] on span "skip" at bounding box center [16, 65] width 11 height 8
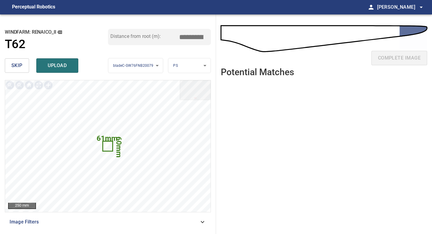
click at [18, 62] on span "skip" at bounding box center [16, 65] width 11 height 8
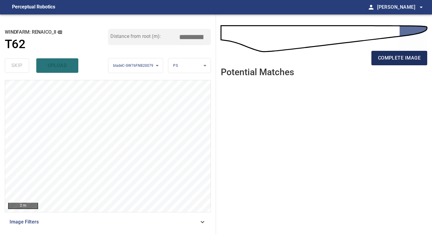
click at [406, 55] on span "complete image" at bounding box center [399, 58] width 43 height 8
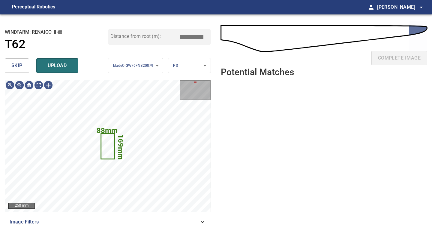
click at [17, 57] on div "skip upload" at bounding box center [56, 65] width 103 height 19
click at [19, 64] on span "skip" at bounding box center [16, 65] width 11 height 8
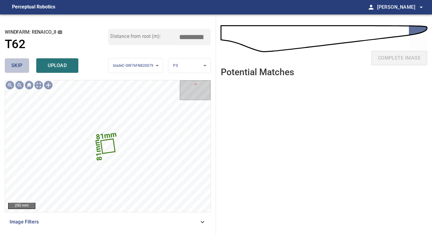
click at [19, 64] on span "skip" at bounding box center [16, 65] width 11 height 8
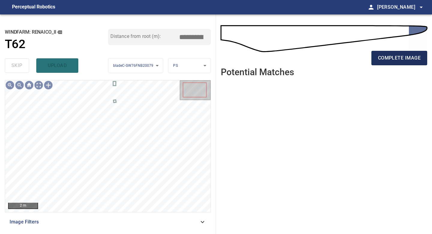
click at [394, 62] on span "complete image" at bounding box center [399, 58] width 43 height 8
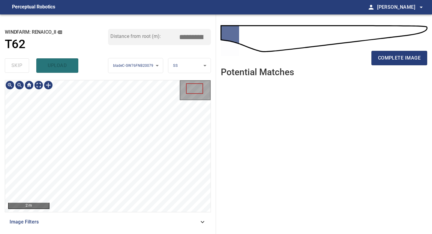
click at [102, 233] on div "**********" at bounding box center [108, 123] width 216 height 219
click at [403, 61] on span "complete image" at bounding box center [399, 58] width 43 height 8
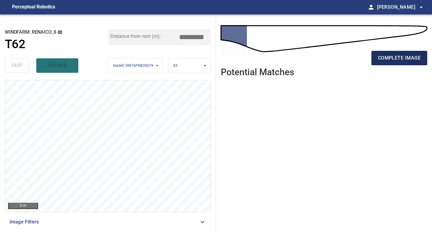
click at [405, 56] on span "complete image" at bounding box center [399, 58] width 43 height 8
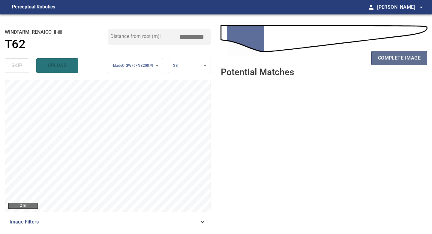
click at [401, 57] on span "complete image" at bounding box center [399, 58] width 43 height 8
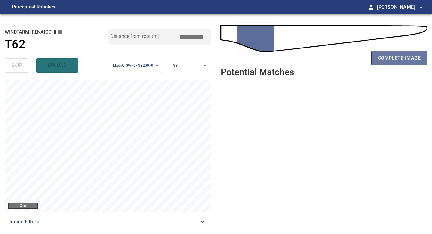
click at [401, 57] on span "complete image" at bounding box center [399, 58] width 43 height 8
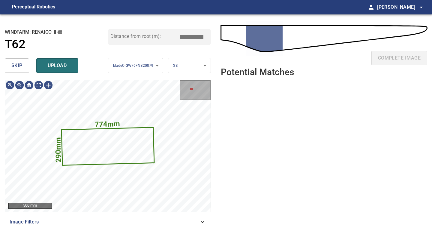
click at [21, 64] on span "skip" at bounding box center [16, 65] width 11 height 8
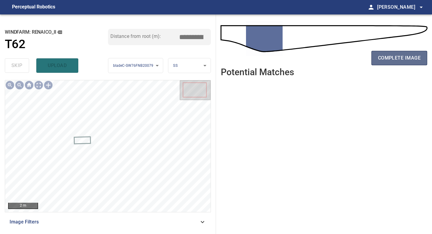
click at [406, 55] on span "complete image" at bounding box center [399, 58] width 43 height 8
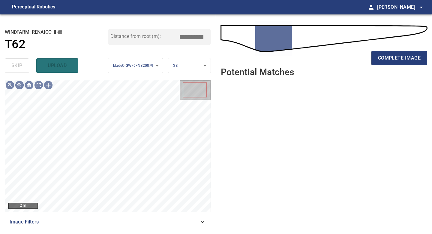
click at [97, 233] on div "**********" at bounding box center [108, 123] width 216 height 219
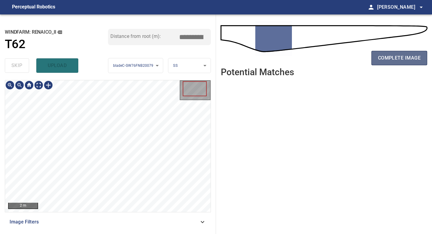
click at [403, 55] on span "complete image" at bounding box center [399, 58] width 43 height 8
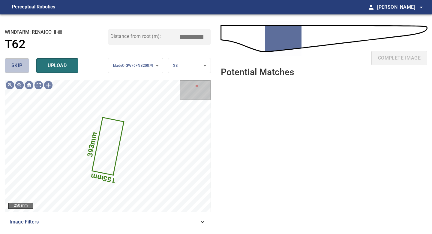
click at [11, 66] on button "skip" at bounding box center [17, 65] width 24 height 14
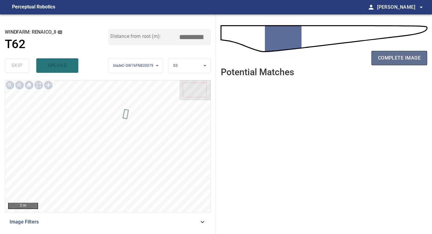
click at [398, 53] on button "complete image" at bounding box center [400, 58] width 56 height 14
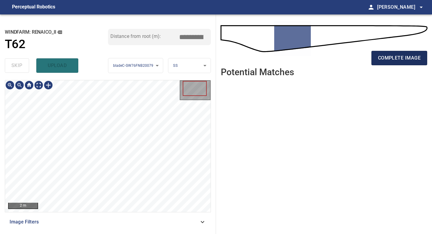
click at [392, 55] on span "complete image" at bounding box center [399, 58] width 43 height 8
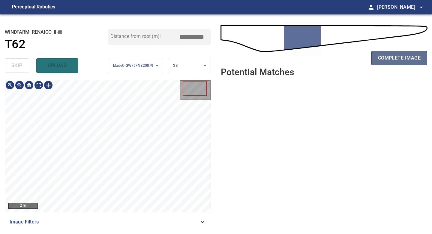
click at [401, 55] on span "complete image" at bounding box center [399, 58] width 43 height 8
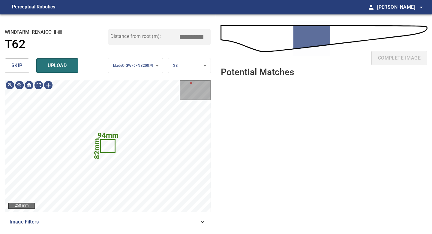
click at [21, 63] on span "skip" at bounding box center [16, 65] width 11 height 8
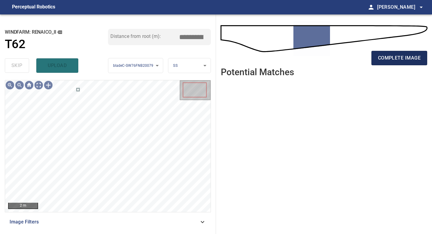
click at [403, 60] on span "complete image" at bounding box center [399, 58] width 43 height 8
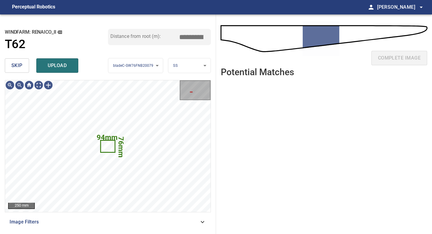
click at [24, 66] on button "skip" at bounding box center [17, 65] width 24 height 14
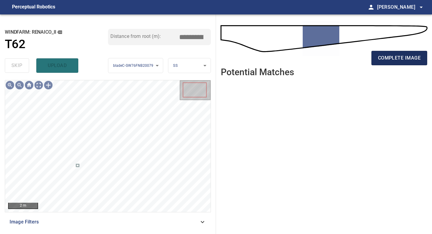
click at [392, 60] on span "complete image" at bounding box center [399, 58] width 43 height 8
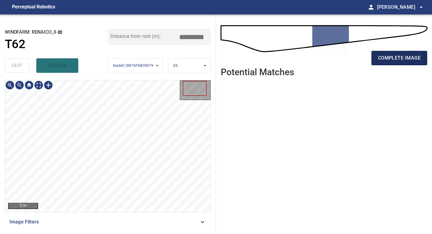
click at [406, 61] on span "complete image" at bounding box center [399, 58] width 43 height 8
click at [391, 65] on button "complete image" at bounding box center [400, 58] width 56 height 14
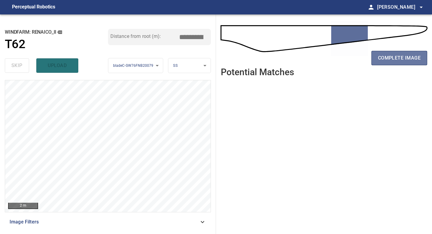
click at [391, 65] on button "complete image" at bounding box center [400, 58] width 56 height 14
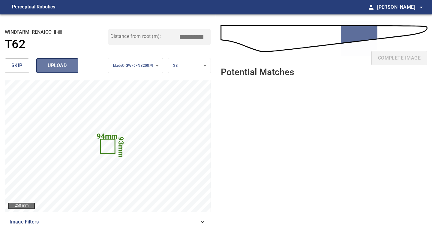
click at [60, 66] on span "upload" at bounding box center [57, 65] width 29 height 8
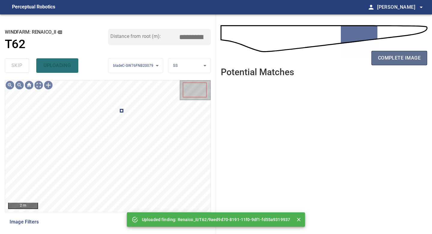
click at [383, 58] on span "complete image" at bounding box center [399, 58] width 43 height 8
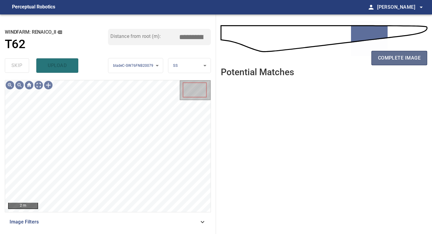
click at [388, 60] on span "complete image" at bounding box center [399, 58] width 43 height 8
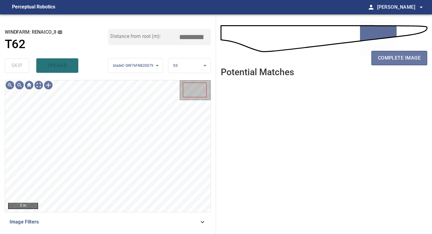
click at [388, 60] on span "complete image" at bounding box center [399, 58] width 43 height 8
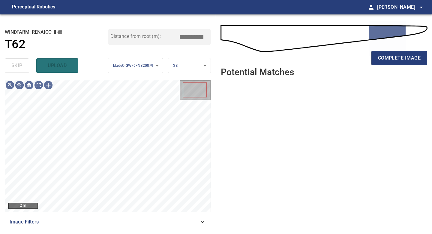
click at [388, 60] on span "complete image" at bounding box center [399, 58] width 43 height 8
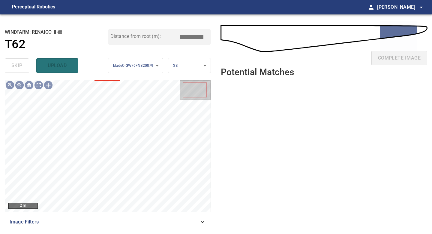
click at [388, 60] on div "complete image" at bounding box center [324, 60] width 207 height 24
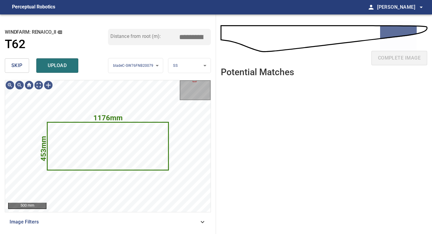
click at [24, 64] on button "skip" at bounding box center [17, 65] width 24 height 14
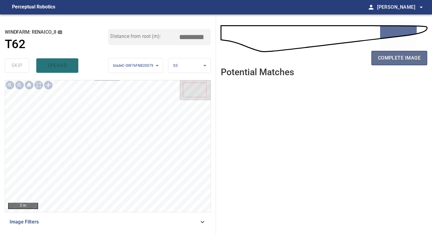
click at [379, 56] on span "complete image" at bounding box center [399, 58] width 43 height 8
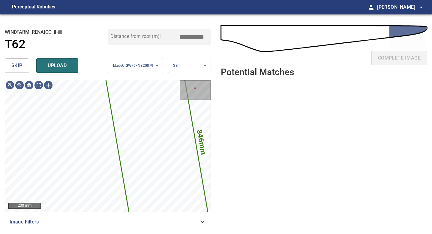
click at [17, 66] on span "skip" at bounding box center [16, 65] width 11 height 8
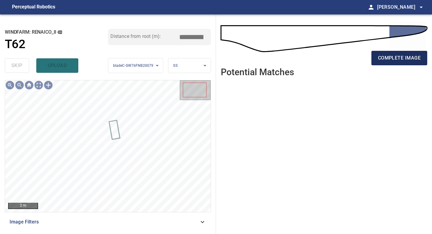
click at [377, 61] on button "complete image" at bounding box center [400, 58] width 56 height 14
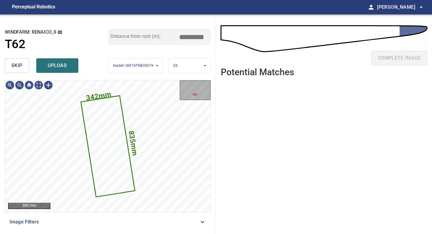
click at [17, 64] on span "skip" at bounding box center [16, 65] width 11 height 8
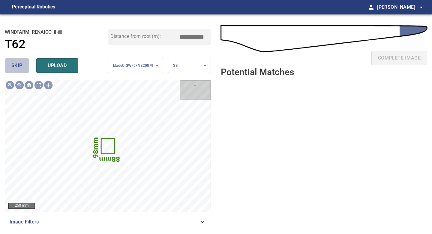
click at [17, 64] on span "skip" at bounding box center [16, 65] width 11 height 8
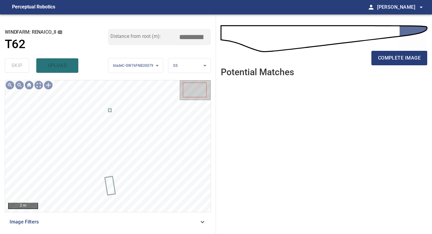
click at [384, 66] on div "complete image" at bounding box center [324, 60] width 207 height 24
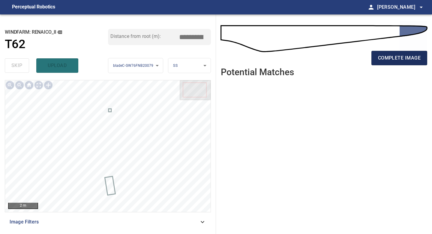
click at [385, 56] on span "complete image" at bounding box center [399, 58] width 43 height 8
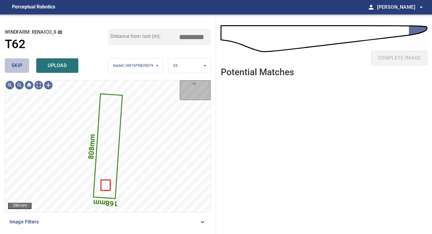
click at [18, 61] on button "skip" at bounding box center [17, 65] width 24 height 14
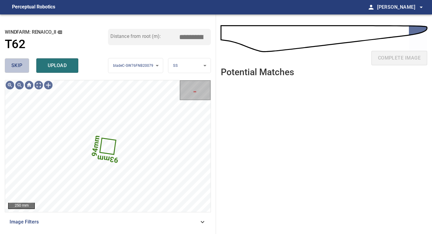
click at [18, 63] on span "skip" at bounding box center [16, 65] width 11 height 8
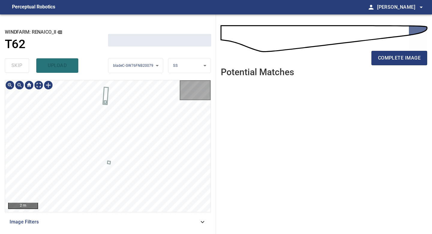
click at [18, 63] on div "skip upload" at bounding box center [56, 65] width 103 height 19
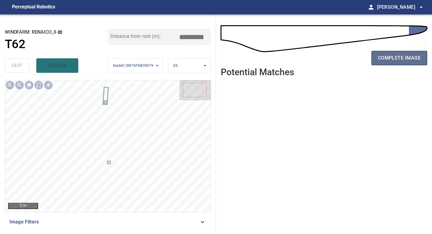
click at [387, 58] on span "complete image" at bounding box center [399, 58] width 43 height 8
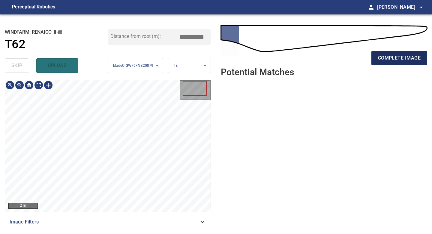
click at [397, 56] on span "complete image" at bounding box center [399, 58] width 43 height 8
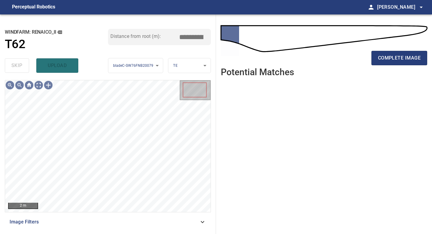
click at [397, 56] on span "complete image" at bounding box center [399, 58] width 43 height 8
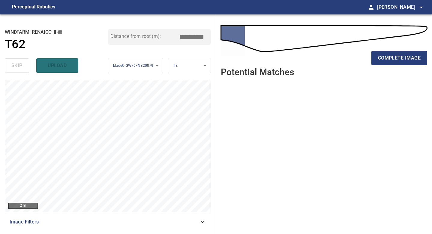
click at [397, 56] on span "complete image" at bounding box center [399, 58] width 43 height 8
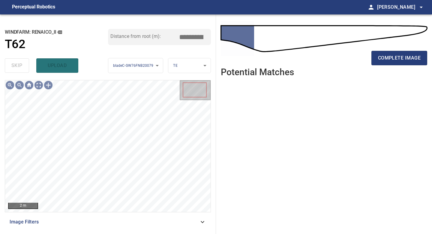
click at [397, 56] on span "complete image" at bounding box center [399, 58] width 43 height 8
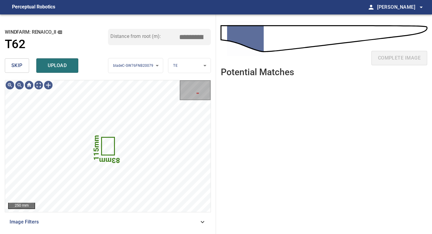
click at [20, 65] on span "skip" at bounding box center [16, 65] width 11 height 8
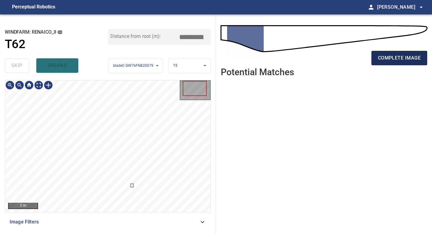
click at [378, 62] on span "complete image" at bounding box center [399, 58] width 43 height 8
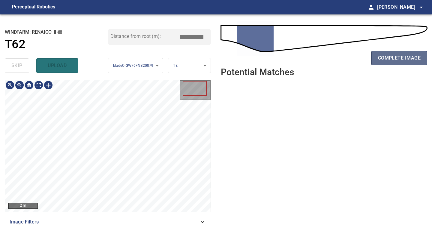
click at [379, 64] on button "complete image" at bounding box center [400, 58] width 56 height 14
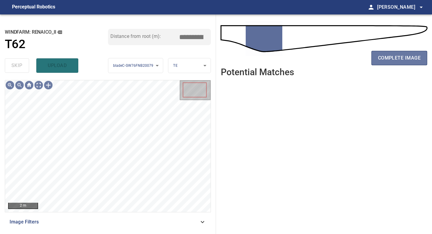
click at [381, 61] on span "complete image" at bounding box center [399, 58] width 43 height 8
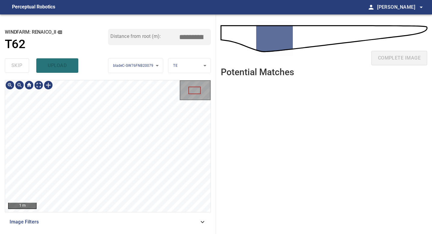
click at [107, 233] on div "**********" at bounding box center [108, 123] width 216 height 219
click at [94, 224] on div "1 m Image Filters" at bounding box center [108, 154] width 206 height 149
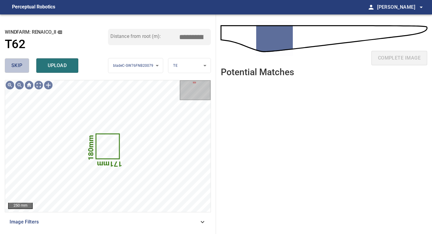
click at [23, 66] on button "skip" at bounding box center [17, 65] width 24 height 14
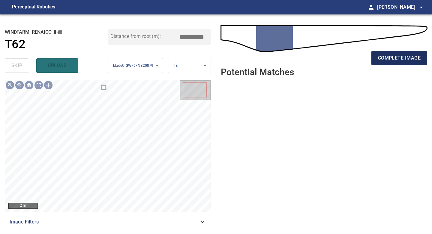
click at [398, 58] on span "complete image" at bounding box center [399, 58] width 43 height 8
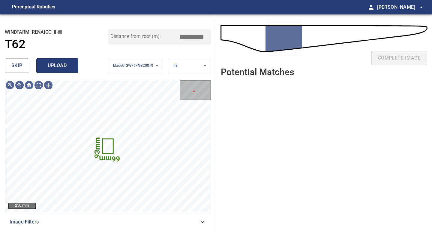
click at [55, 62] on span "upload" at bounding box center [57, 65] width 29 height 8
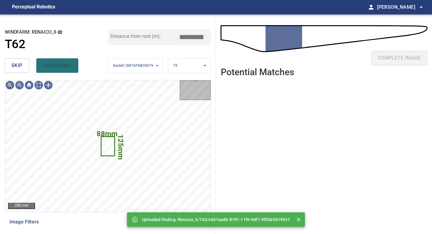
click at [20, 66] on span "skip" at bounding box center [16, 65] width 11 height 8
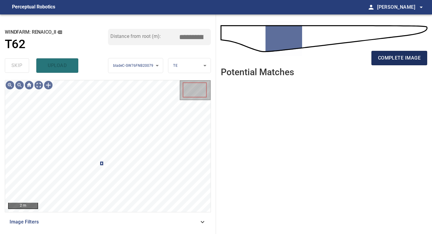
click at [388, 55] on span "complete image" at bounding box center [399, 58] width 43 height 8
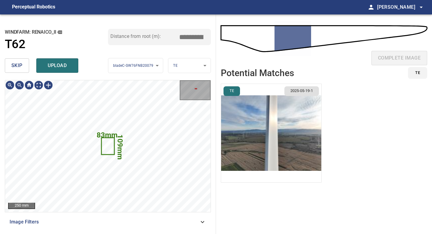
click at [19, 69] on span "skip" at bounding box center [16, 65] width 11 height 8
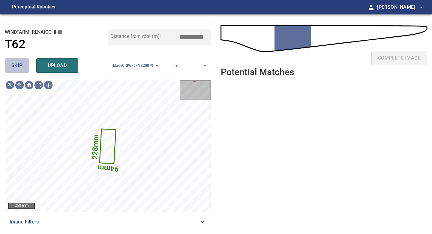
click at [12, 68] on span "skip" at bounding box center [16, 65] width 11 height 8
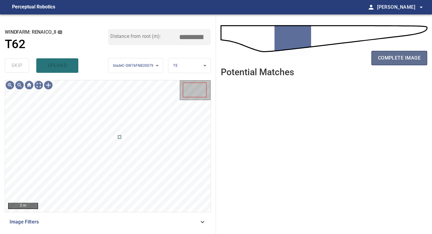
click at [401, 62] on span "complete image" at bounding box center [399, 58] width 43 height 8
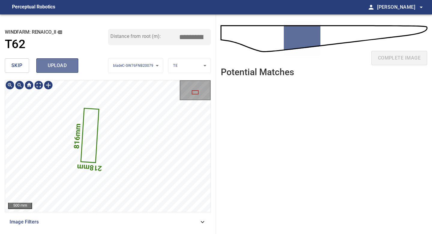
click at [56, 63] on span "upload" at bounding box center [57, 65] width 29 height 8
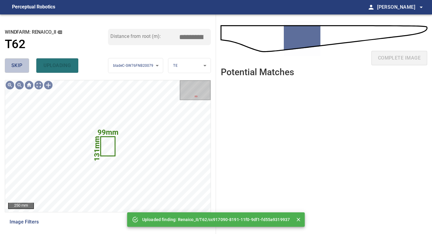
click at [14, 65] on span "skip" at bounding box center [16, 65] width 11 height 8
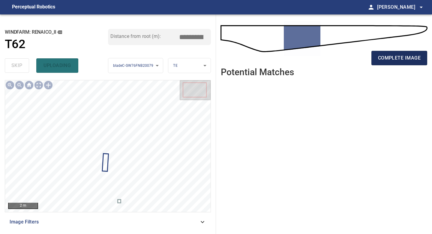
click at [382, 54] on span "complete image" at bounding box center [399, 58] width 43 height 8
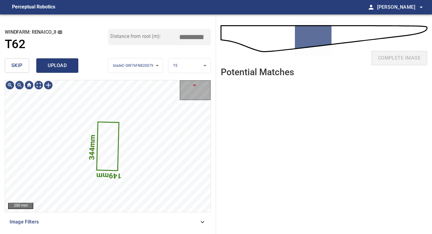
click at [68, 69] on span "upload" at bounding box center [57, 65] width 29 height 8
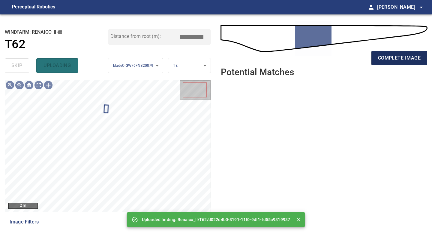
click at [410, 54] on span "complete image" at bounding box center [399, 58] width 43 height 8
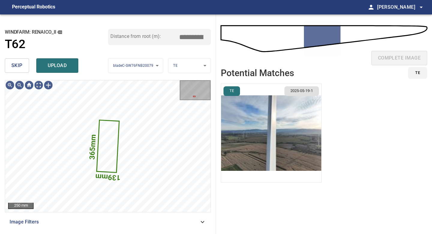
click at [23, 63] on button "skip" at bounding box center [17, 65] width 24 height 14
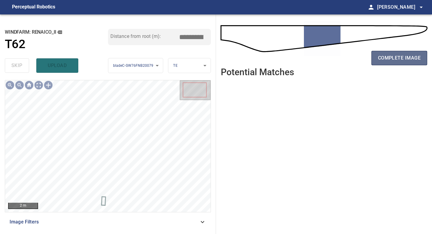
click at [397, 58] on span "complete image" at bounding box center [399, 58] width 43 height 8
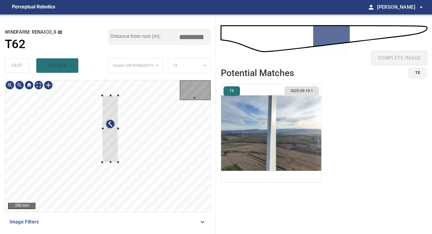
click at [119, 91] on div at bounding box center [108, 145] width 206 height 131
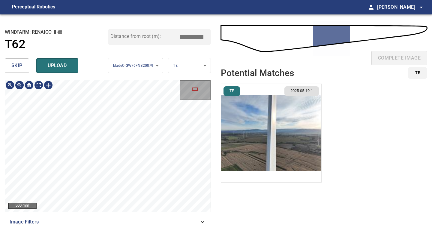
click at [109, 46] on div "**********" at bounding box center [108, 123] width 216 height 219
click at [107, 31] on div "**********" at bounding box center [108, 123] width 216 height 219
click at [108, 5] on main "**********" at bounding box center [216, 117] width 432 height 234
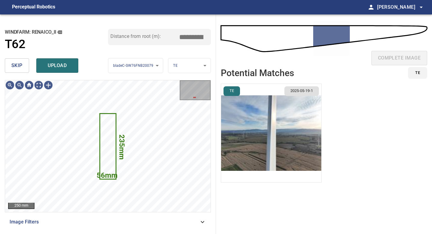
click at [290, 109] on img "button" at bounding box center [271, 133] width 100 height 98
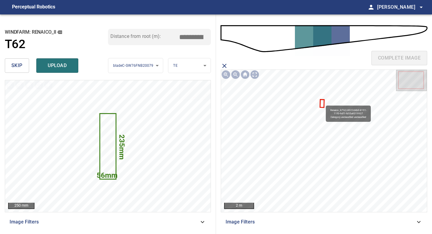
click at [323, 102] on icon at bounding box center [322, 103] width 3 height 7
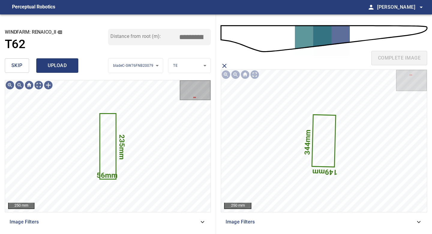
click at [73, 65] on button "upload" at bounding box center [57, 65] width 42 height 14
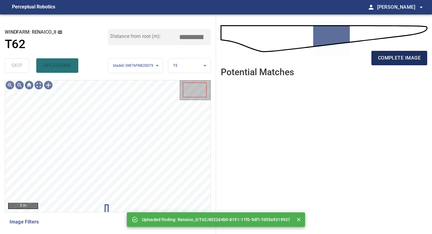
click at [410, 58] on span "complete image" at bounding box center [399, 58] width 43 height 8
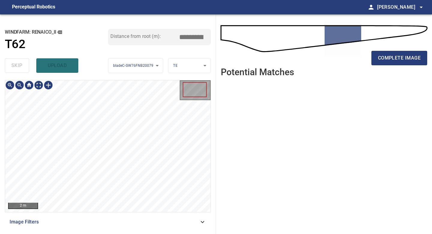
click at [108, 233] on div "**********" at bounding box center [108, 123] width 216 height 219
click at [113, 229] on div "**********" at bounding box center [108, 123] width 216 height 219
click at [394, 57] on span "complete image" at bounding box center [399, 58] width 43 height 8
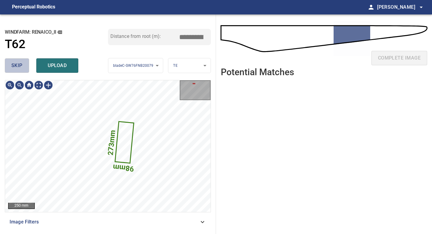
click at [19, 67] on span "skip" at bounding box center [16, 65] width 11 height 8
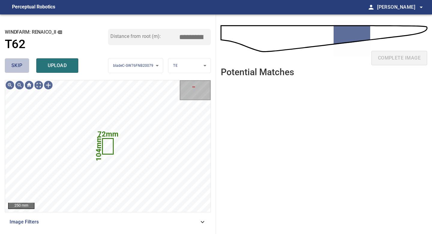
click at [19, 67] on span "skip" at bounding box center [16, 65] width 11 height 8
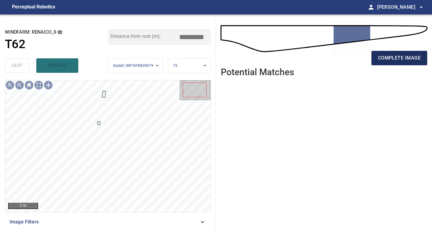
click at [389, 61] on span "complete image" at bounding box center [399, 58] width 43 height 8
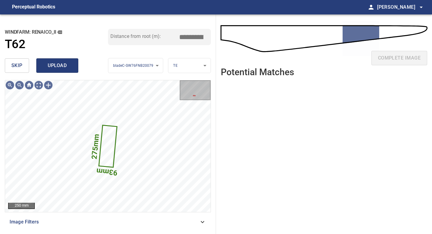
click at [68, 62] on span "upload" at bounding box center [57, 65] width 29 height 8
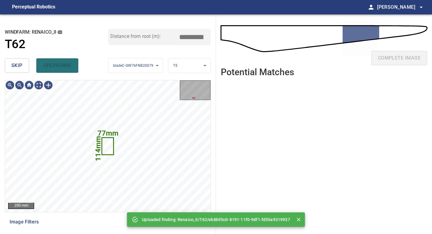
click at [16, 65] on span "skip" at bounding box center [16, 65] width 11 height 8
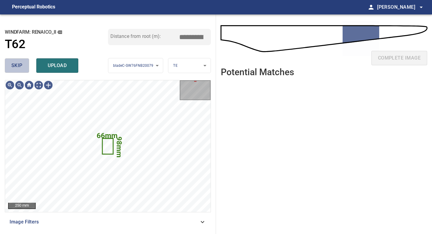
click at [24, 69] on button "skip" at bounding box center [17, 65] width 24 height 14
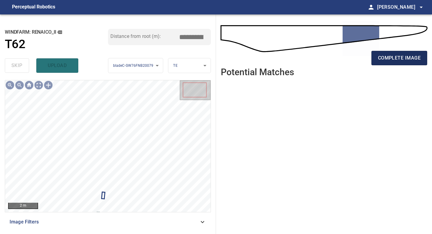
click at [396, 58] on span "complete image" at bounding box center [399, 58] width 43 height 8
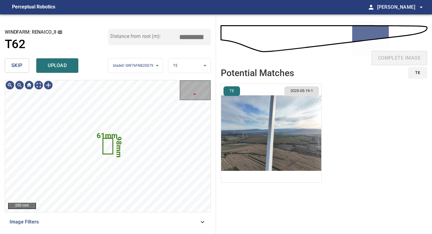
click at [28, 65] on button "skip" at bounding box center [17, 65] width 24 height 14
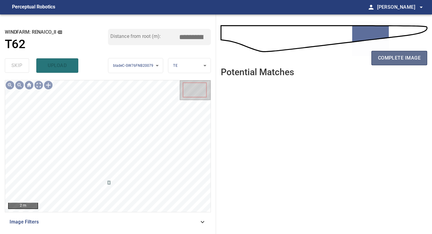
click at [397, 61] on span "complete image" at bounding box center [399, 58] width 43 height 8
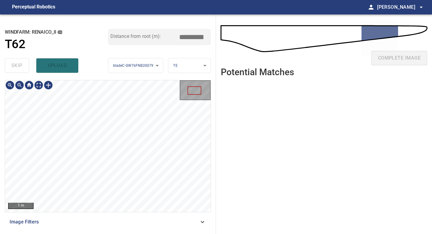
click at [114, 233] on div "**********" at bounding box center [108, 123] width 216 height 219
click at [122, 0] on html "**********" at bounding box center [216, 117] width 432 height 234
click at [111, 0] on html "**********" at bounding box center [216, 117] width 432 height 234
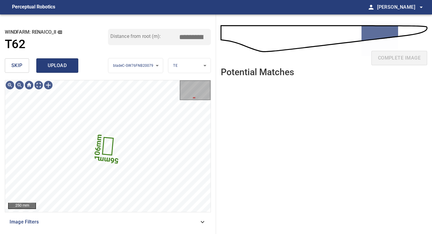
click at [56, 66] on span "upload" at bounding box center [57, 65] width 29 height 8
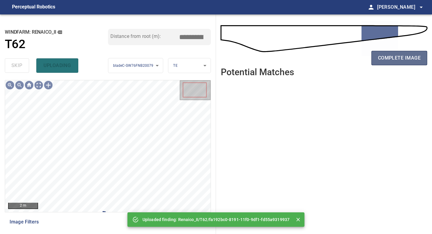
click at [390, 57] on span "complete image" at bounding box center [399, 58] width 43 height 8
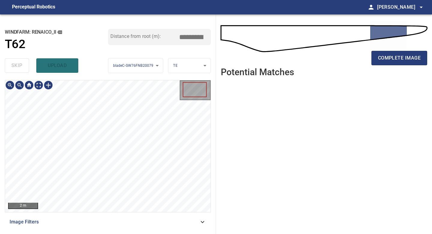
click at [104, 225] on div "2 m Image Filters" at bounding box center [108, 154] width 206 height 149
click at [400, 59] on span "complete image" at bounding box center [399, 58] width 43 height 8
click at [108, 222] on div "2 m Image Filters" at bounding box center [108, 154] width 206 height 149
click at [410, 56] on span "complete image" at bounding box center [399, 58] width 43 height 8
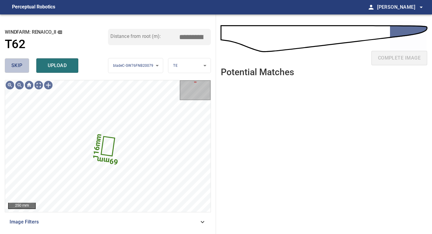
click at [18, 65] on span "skip" at bounding box center [16, 65] width 11 height 8
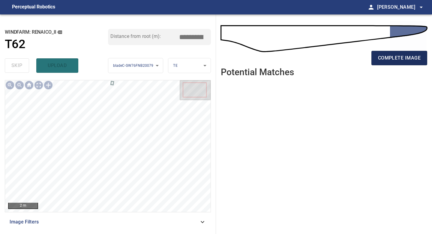
click at [391, 57] on span "complete image" at bounding box center [399, 58] width 43 height 8
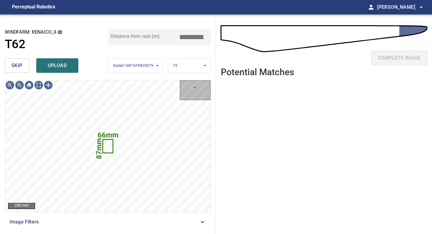
click at [21, 58] on div "skip upload" at bounding box center [56, 65] width 103 height 19
click at [21, 64] on span "skip" at bounding box center [16, 65] width 11 height 8
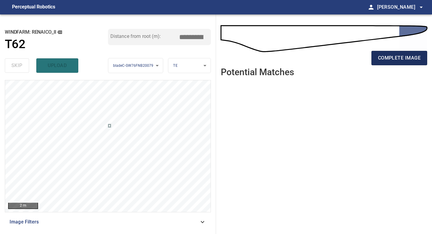
click at [392, 62] on span "complete image" at bounding box center [399, 58] width 43 height 8
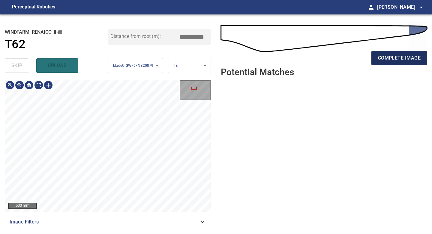
click at [393, 59] on span "complete image" at bounding box center [399, 58] width 43 height 8
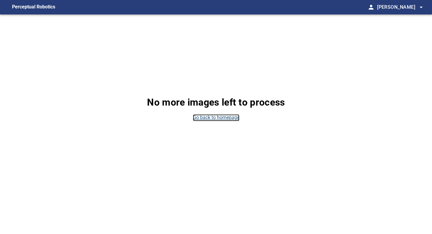
click at [225, 120] on link "Go back to homepage" at bounding box center [216, 117] width 47 height 7
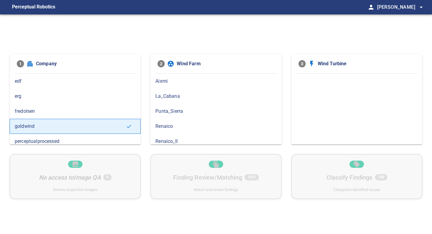
scroll to position [5, 0]
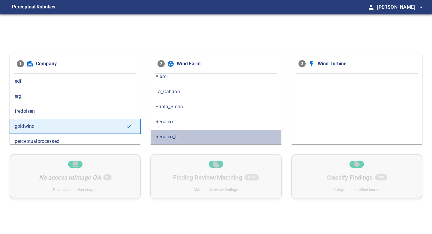
click at [180, 136] on span "Renaico_II" at bounding box center [216, 136] width 121 height 7
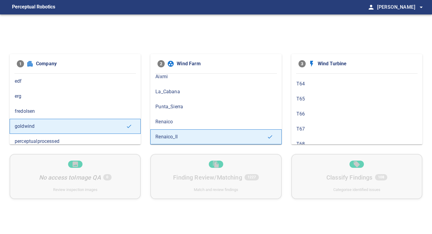
scroll to position [282, 0]
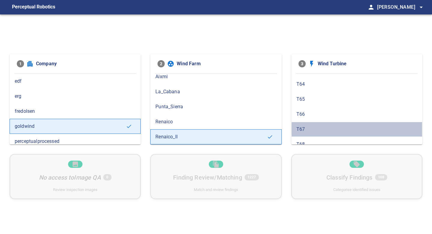
click at [329, 127] on span "T67" at bounding box center [357, 128] width 121 height 7
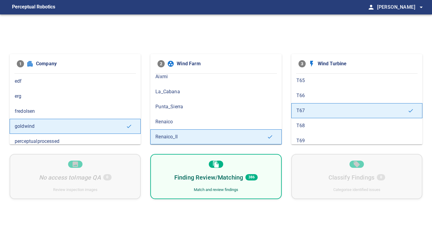
scroll to position [303, 0]
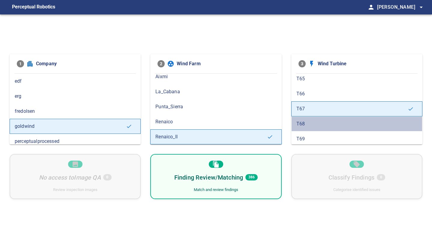
click at [303, 122] on span "T68" at bounding box center [357, 123] width 121 height 7
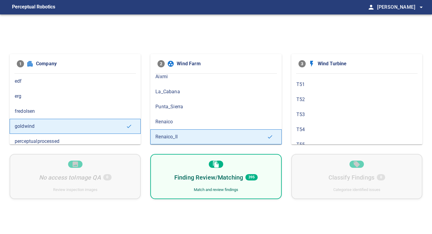
scroll to position [85, 0]
click at [316, 84] on span "T51" at bounding box center [357, 86] width 121 height 7
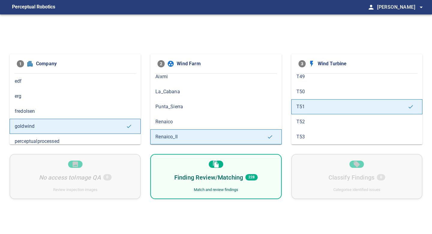
click at [317, 127] on div "T52" at bounding box center [357, 121] width 131 height 15
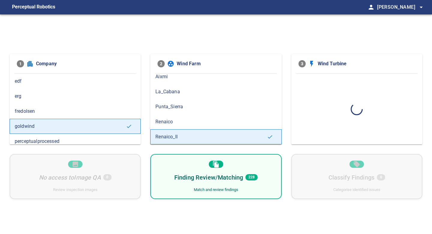
scroll to position [0, 0]
click at [264, 186] on div "Finding Review/Matching 218 Match and review findings" at bounding box center [215, 176] width 131 height 45
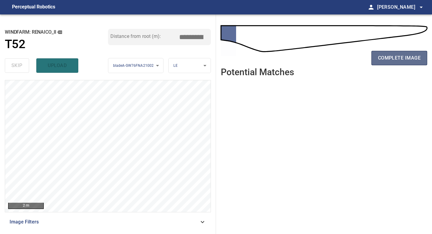
click at [404, 53] on button "complete image" at bounding box center [400, 58] width 56 height 14
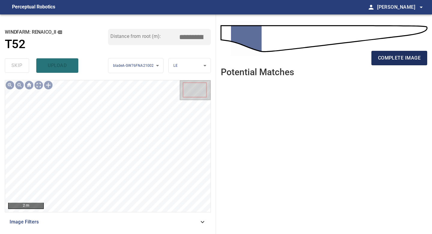
click at [405, 61] on span "complete image" at bounding box center [399, 58] width 43 height 8
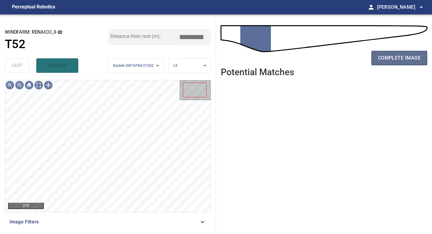
click at [404, 60] on span "complete image" at bounding box center [399, 58] width 43 height 8
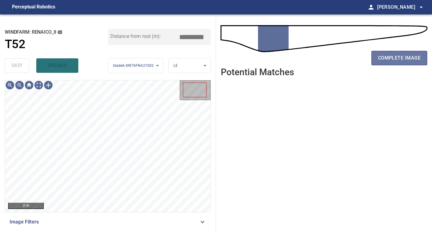
click at [404, 60] on span "complete image" at bounding box center [399, 58] width 43 height 8
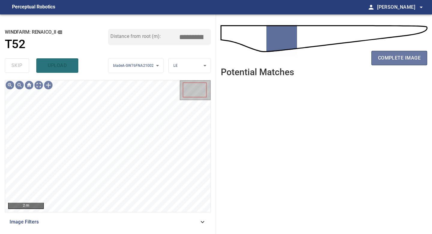
click at [404, 60] on span "complete image" at bounding box center [399, 58] width 43 height 8
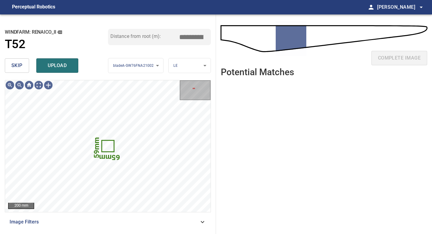
click at [13, 68] on span "skip" at bounding box center [16, 65] width 11 height 8
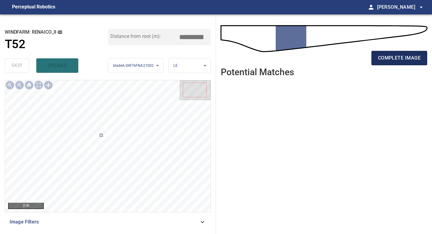
click at [390, 59] on span "complete image" at bounding box center [399, 58] width 43 height 8
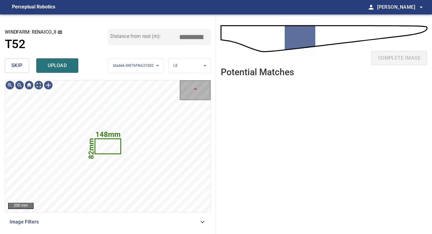
click at [20, 64] on span "skip" at bounding box center [16, 65] width 11 height 8
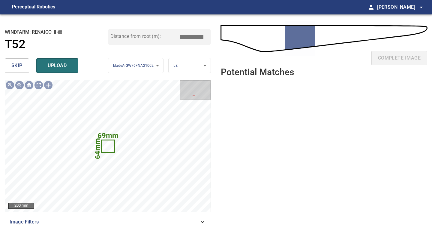
click at [20, 64] on span "skip" at bounding box center [16, 65] width 11 height 8
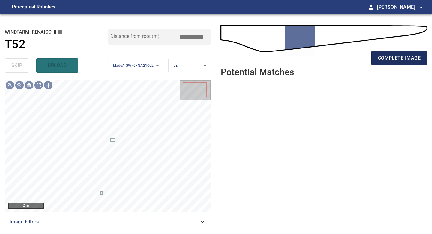
click at [397, 58] on span "complete image" at bounding box center [399, 58] width 43 height 8
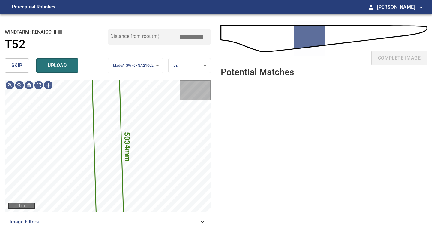
click at [25, 65] on button "skip" at bounding box center [17, 65] width 24 height 14
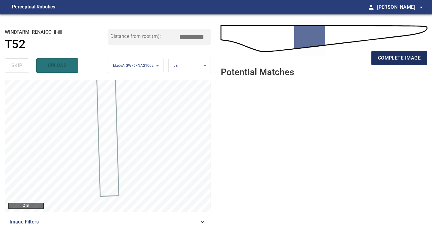
click at [388, 54] on span "complete image" at bounding box center [399, 58] width 43 height 8
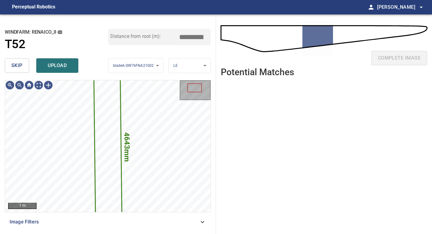
click at [21, 63] on span "skip" at bounding box center [16, 65] width 11 height 8
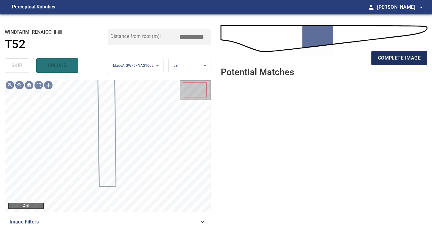
click at [398, 60] on span "complete image" at bounding box center [399, 58] width 43 height 8
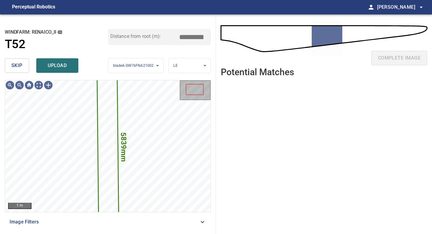
click at [22, 64] on button "skip" at bounding box center [17, 65] width 24 height 14
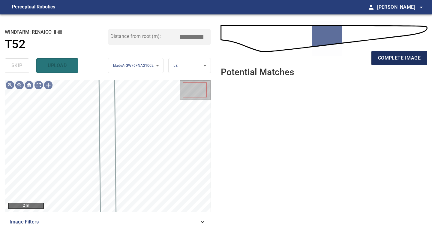
click at [396, 60] on span "complete image" at bounding box center [399, 58] width 43 height 8
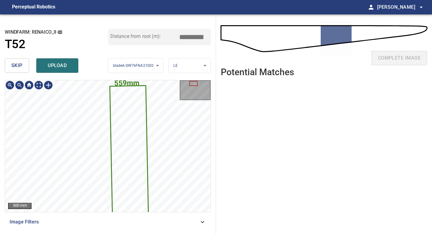
click at [56, 66] on span "upload" at bounding box center [57, 65] width 29 height 8
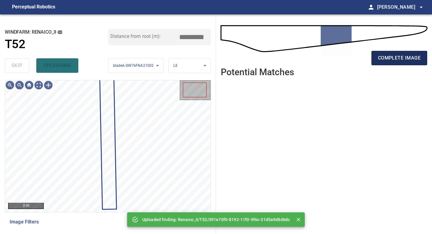
click at [389, 57] on span "complete image" at bounding box center [399, 58] width 43 height 8
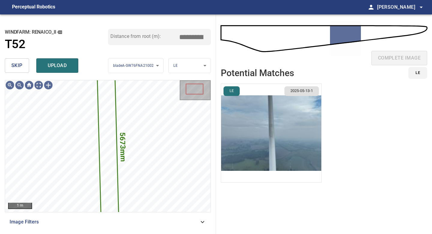
click at [282, 113] on img "button" at bounding box center [271, 133] width 100 height 98
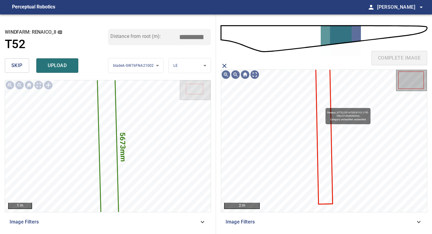
click at [323, 105] on icon at bounding box center [324, 135] width 16 height 138
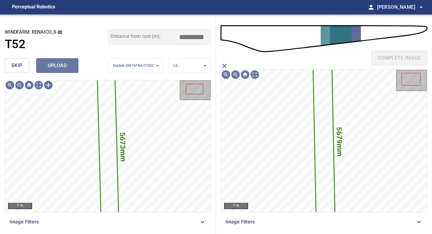
click at [68, 64] on span "upload" at bounding box center [57, 65] width 29 height 8
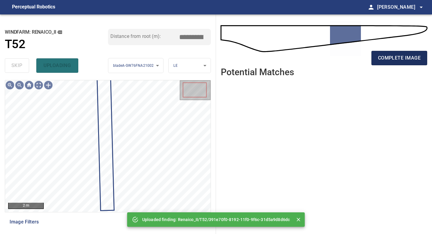
click at [397, 61] on span "complete image" at bounding box center [399, 58] width 43 height 8
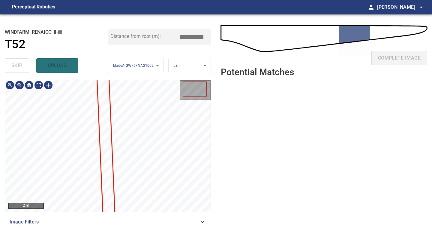
click at [120, 222] on div "2 m Image Filters" at bounding box center [108, 154] width 206 height 149
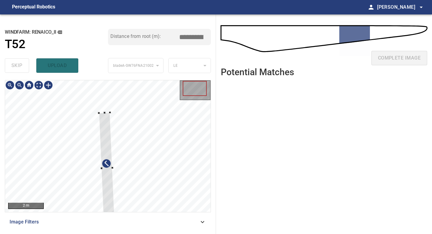
click at [106, 115] on div at bounding box center [107, 167] width 16 height 111
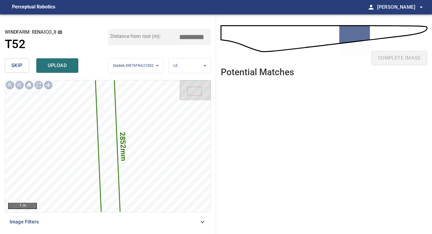
drag, startPoint x: 194, startPoint y: 36, endPoint x: 190, endPoint y: 36, distance: 3.3
click at [190, 36] on input "*****" at bounding box center [194, 36] width 30 height 11
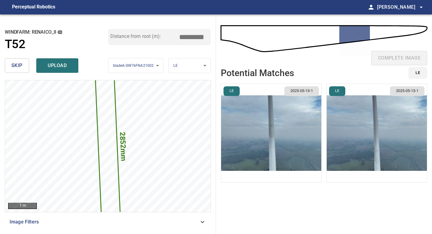
type input "*****"
click at [293, 120] on img "button" at bounding box center [271, 133] width 100 height 98
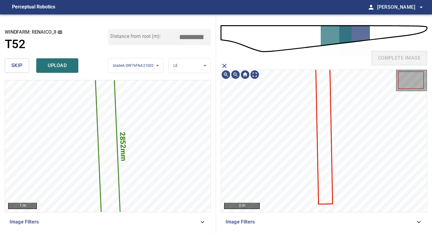
click at [327, 115] on icon at bounding box center [324, 135] width 16 height 138
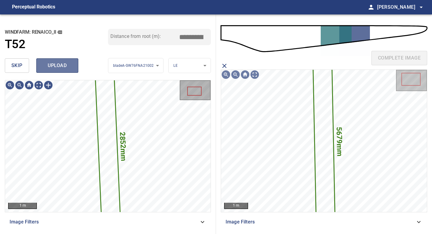
click at [67, 61] on button "upload" at bounding box center [57, 65] width 42 height 14
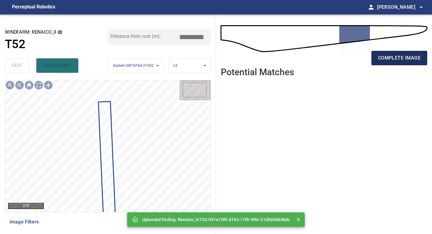
click at [400, 59] on span "complete image" at bounding box center [399, 58] width 43 height 8
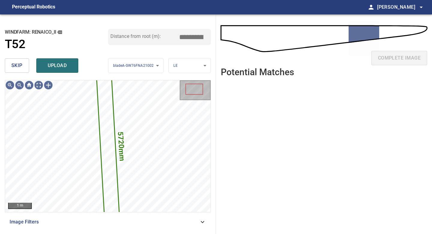
click at [21, 60] on button "skip" at bounding box center [17, 65] width 24 height 14
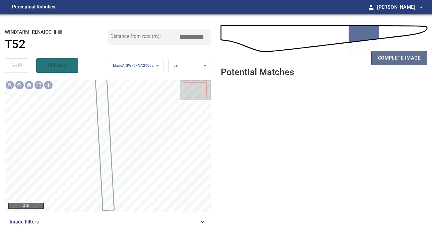
click at [384, 55] on span "complete image" at bounding box center [399, 58] width 43 height 8
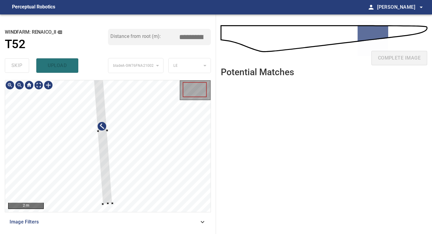
click at [101, 162] on div at bounding box center [102, 131] width 20 height 146
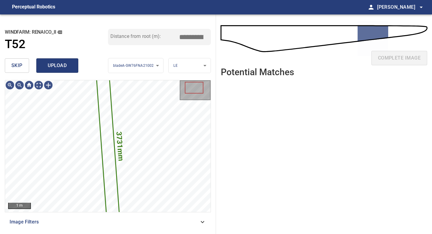
click at [66, 62] on span "upload" at bounding box center [57, 65] width 29 height 8
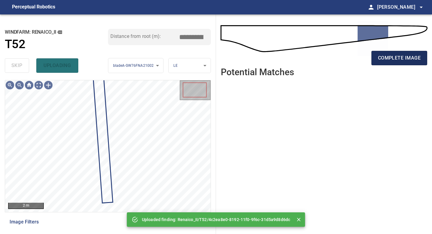
click at [388, 58] on span "complete image" at bounding box center [399, 58] width 43 height 8
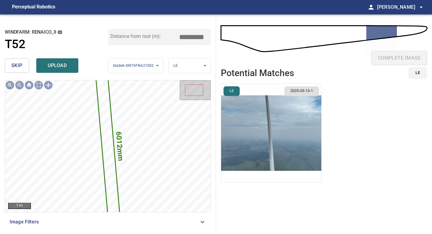
click at [253, 108] on li "LE 2025-05-13-1" at bounding box center [271, 132] width 101 height 99
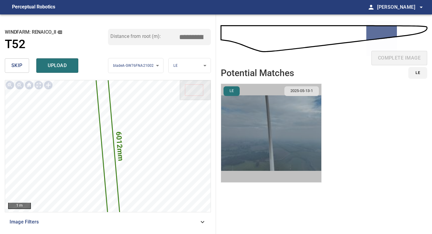
click at [277, 124] on img "button" at bounding box center [271, 133] width 100 height 98
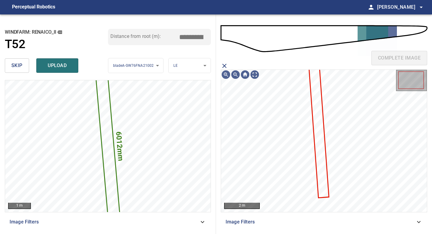
click at [316, 110] on icon at bounding box center [319, 124] width 20 height 146
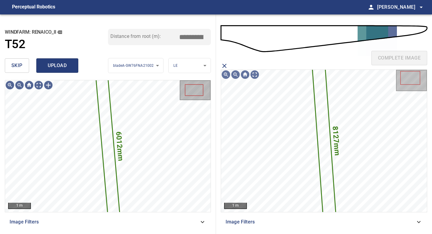
click at [62, 65] on span "upload" at bounding box center [57, 65] width 29 height 8
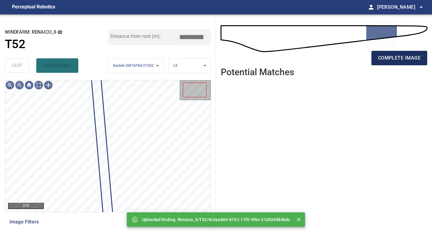
click at [394, 57] on span "complete image" at bounding box center [399, 58] width 43 height 8
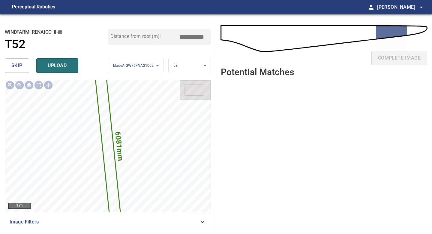
click at [191, 36] on input "*****" at bounding box center [194, 36] width 30 height 11
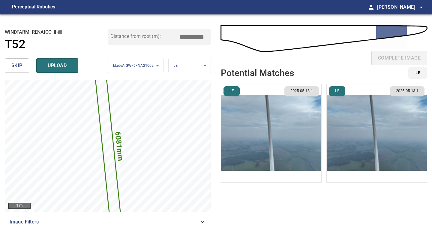
type input "*****"
click at [275, 114] on img "button" at bounding box center [271, 133] width 100 height 98
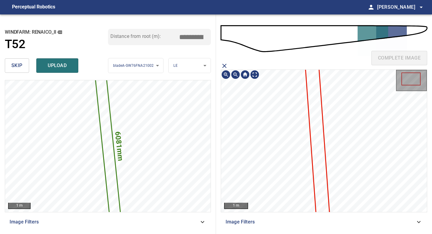
click at [319, 106] on icon at bounding box center [317, 129] width 27 height 195
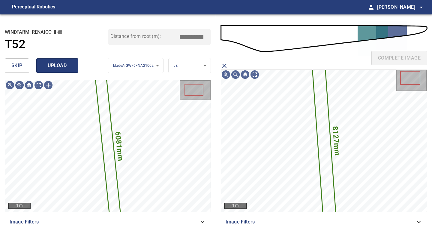
click at [74, 62] on button "upload" at bounding box center [57, 65] width 42 height 14
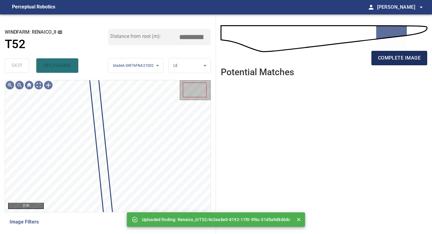
click at [380, 55] on span "complete image" at bounding box center [399, 58] width 43 height 8
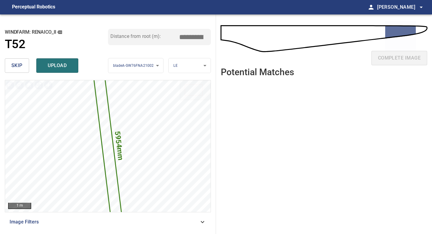
click at [192, 36] on input "*****" at bounding box center [194, 36] width 30 height 11
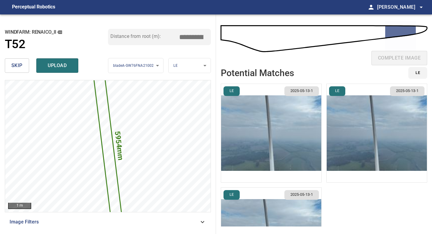
type input "*****"
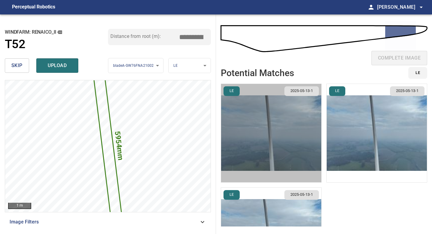
click at [280, 119] on img "button" at bounding box center [271, 133] width 100 height 98
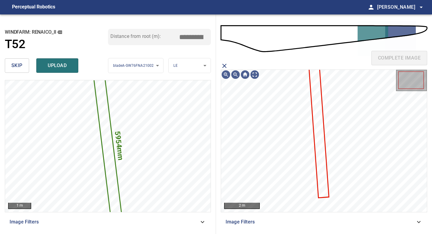
click at [319, 102] on icon at bounding box center [319, 124] width 20 height 146
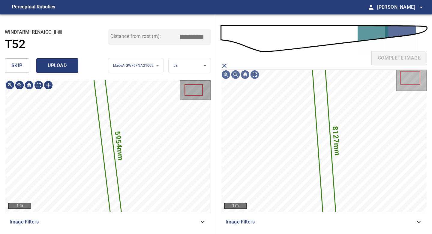
click at [54, 62] on span "upload" at bounding box center [57, 65] width 29 height 8
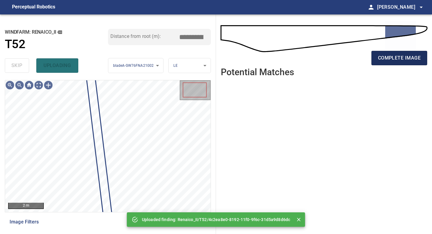
click at [393, 59] on span "complete image" at bounding box center [399, 58] width 43 height 8
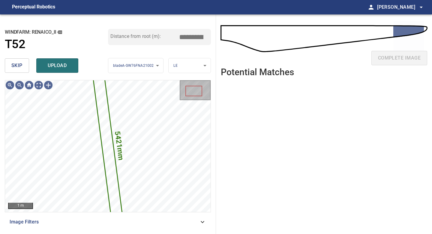
click at [20, 67] on span "skip" at bounding box center [16, 65] width 11 height 8
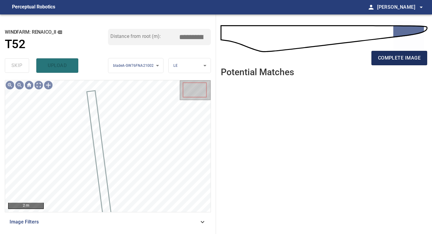
click at [380, 60] on span "complete image" at bounding box center [399, 58] width 43 height 8
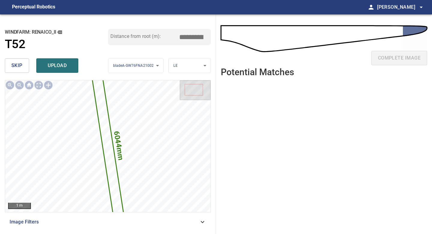
drag, startPoint x: 194, startPoint y: 37, endPoint x: 151, endPoint y: 37, distance: 43.5
click at [153, 37] on div "Distance from root (m): *****" at bounding box center [159, 37] width 103 height 16
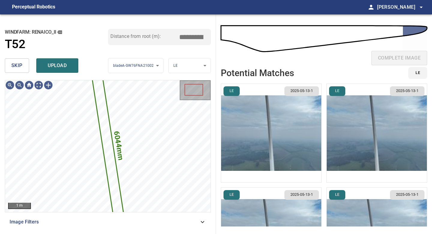
type input "*****"
click at [242, 122] on img "button" at bounding box center [271, 133] width 100 height 98
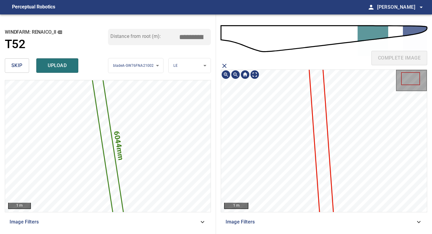
click at [316, 99] on icon at bounding box center [320, 132] width 27 height 197
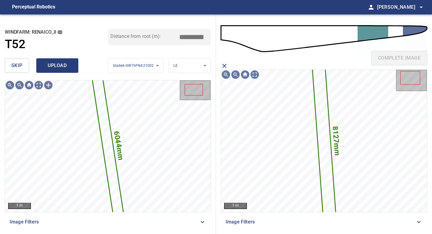
click at [59, 65] on span "upload" at bounding box center [57, 65] width 29 height 8
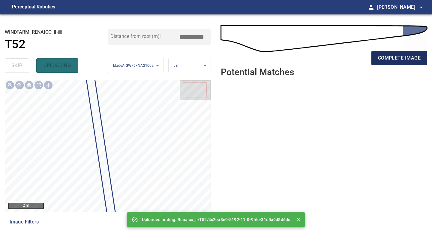
click at [391, 61] on span "complete image" at bounding box center [399, 58] width 43 height 8
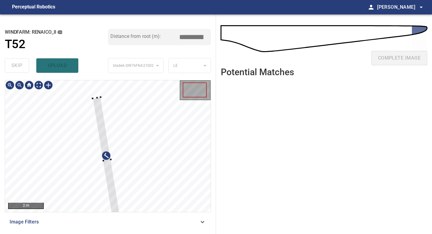
click at [93, 97] on div at bounding box center [93, 98] width 2 height 2
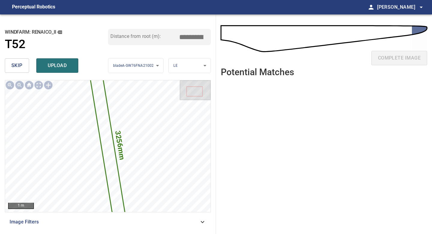
drag, startPoint x: 194, startPoint y: 35, endPoint x: 132, endPoint y: 37, distance: 61.9
click at [135, 37] on div "Distance from root (m): *****" at bounding box center [159, 37] width 103 height 16
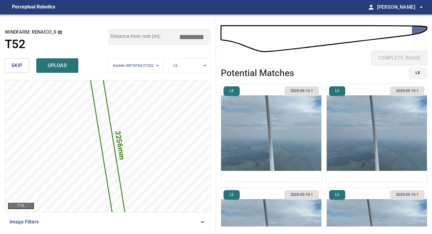
type input "*****"
click at [258, 113] on img "button" at bounding box center [271, 133] width 100 height 98
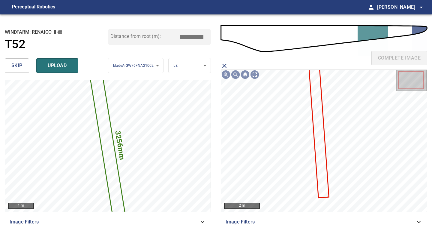
click at [322, 109] on icon at bounding box center [319, 124] width 20 height 146
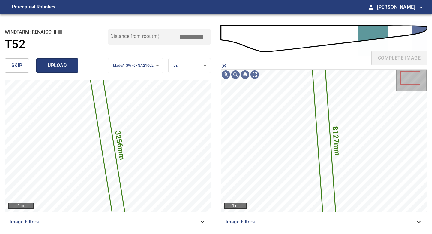
click at [54, 64] on span "upload" at bounding box center [57, 65] width 29 height 8
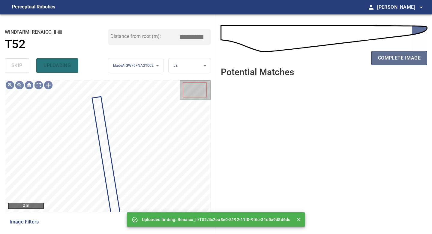
click at [407, 54] on span "complete image" at bounding box center [399, 58] width 43 height 8
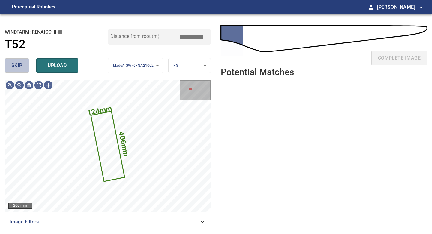
click at [22, 71] on button "skip" at bounding box center [17, 65] width 24 height 14
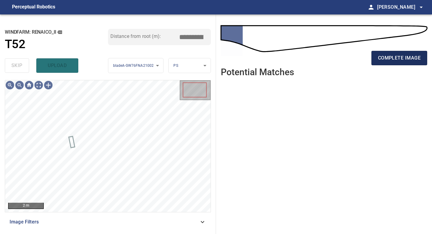
click at [390, 61] on span "complete image" at bounding box center [399, 58] width 43 height 8
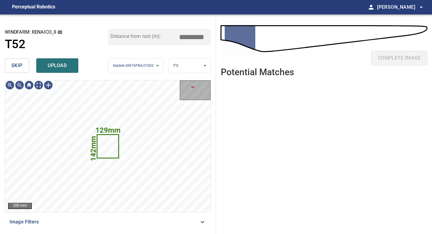
click at [13, 63] on span "skip" at bounding box center [16, 65] width 11 height 8
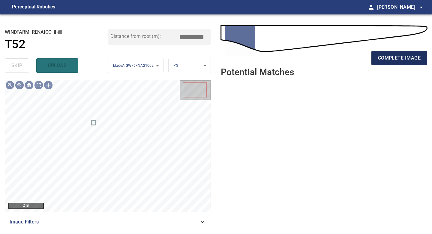
click at [390, 51] on button "complete image" at bounding box center [400, 58] width 56 height 14
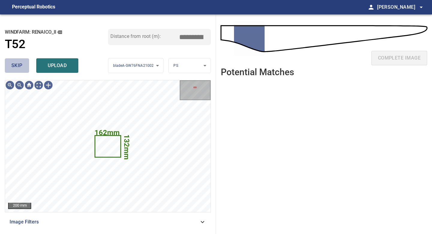
click at [22, 66] on span "skip" at bounding box center [16, 65] width 11 height 8
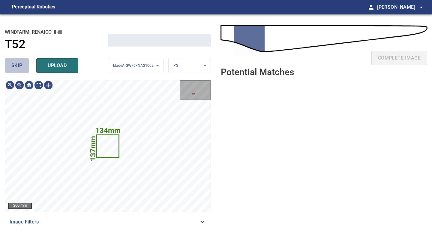
click at [22, 66] on span "skip" at bounding box center [16, 65] width 11 height 8
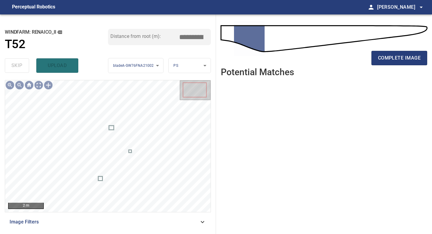
click at [390, 68] on div "complete image" at bounding box center [324, 60] width 207 height 24
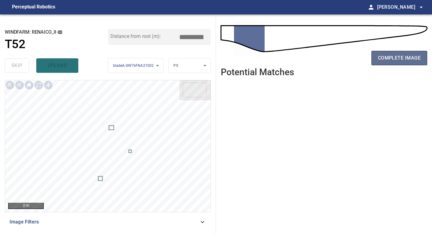
click at [390, 61] on span "complete image" at bounding box center [399, 58] width 43 height 8
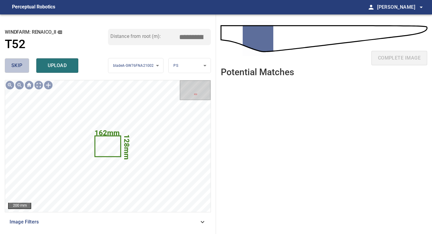
click at [23, 69] on button "skip" at bounding box center [17, 65] width 24 height 14
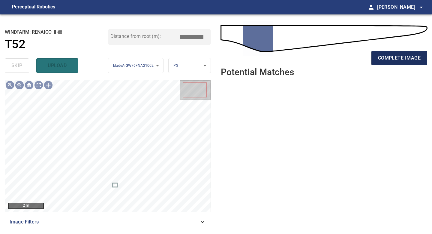
click at [401, 61] on span "complete image" at bounding box center [399, 58] width 43 height 8
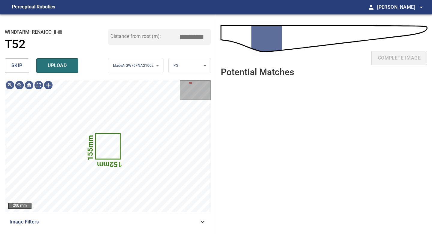
click at [18, 67] on span "skip" at bounding box center [16, 65] width 11 height 8
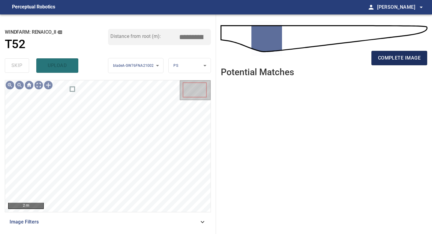
click at [392, 57] on span "complete image" at bounding box center [399, 58] width 43 height 8
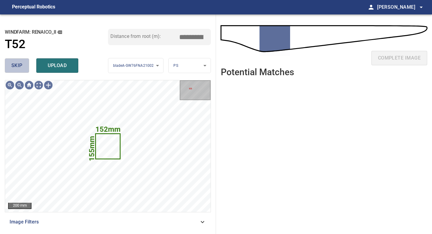
click at [18, 64] on span "skip" at bounding box center [16, 65] width 11 height 8
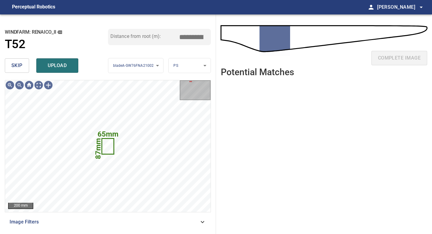
click at [28, 59] on button "skip" at bounding box center [17, 65] width 24 height 14
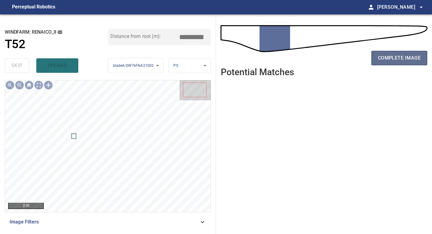
click at [393, 51] on button "complete image" at bounding box center [400, 58] width 56 height 14
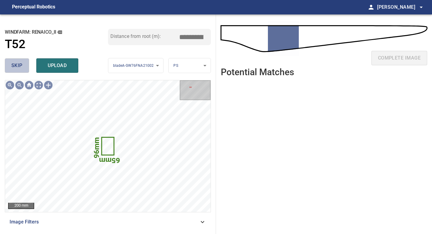
click at [23, 67] on button "skip" at bounding box center [17, 65] width 24 height 14
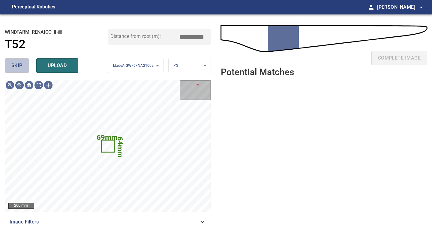
click at [23, 65] on button "skip" at bounding box center [17, 65] width 24 height 14
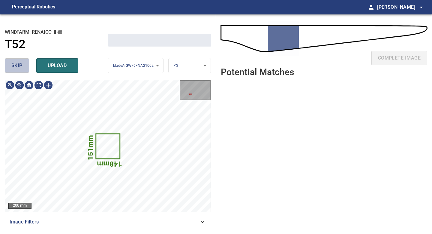
click at [23, 65] on button "skip" at bounding box center [17, 65] width 24 height 14
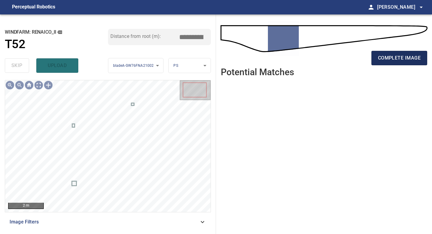
click at [378, 52] on button "complete image" at bounding box center [400, 58] width 56 height 14
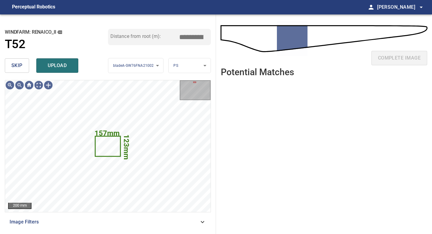
click at [16, 68] on span "skip" at bounding box center [16, 65] width 11 height 8
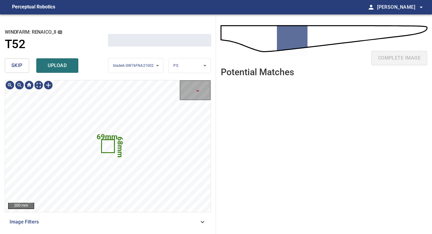
click at [16, 68] on span "skip" at bounding box center [16, 65] width 11 height 8
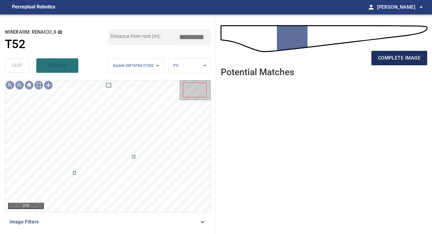
click at [383, 54] on span "complete image" at bounding box center [399, 58] width 43 height 8
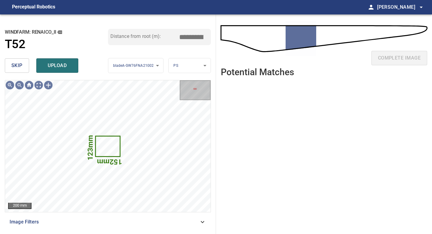
click at [24, 64] on button "skip" at bounding box center [17, 65] width 24 height 14
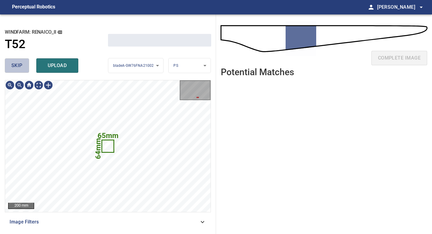
click at [24, 64] on button "skip" at bounding box center [17, 65] width 24 height 14
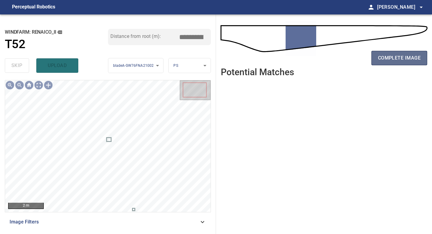
click at [375, 63] on button "complete image" at bounding box center [400, 58] width 56 height 14
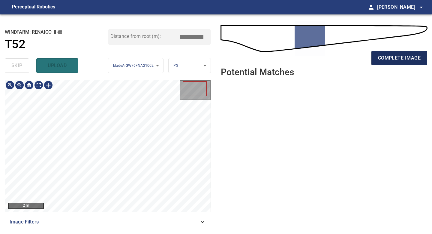
click at [390, 55] on span "complete image" at bounding box center [399, 58] width 43 height 8
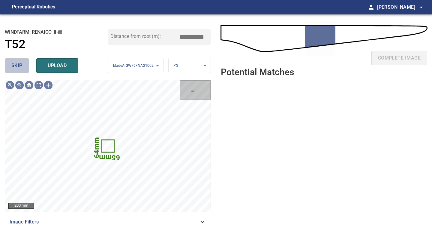
click at [23, 62] on button "skip" at bounding box center [17, 65] width 24 height 14
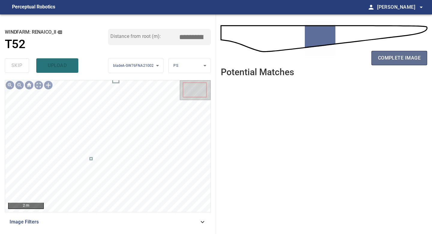
click at [395, 62] on span "complete image" at bounding box center [399, 58] width 43 height 8
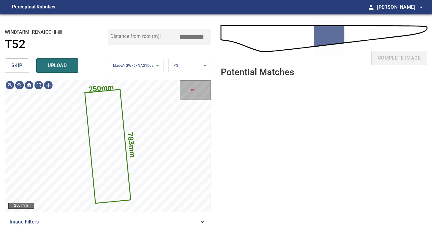
click at [16, 62] on span "skip" at bounding box center [16, 65] width 11 height 8
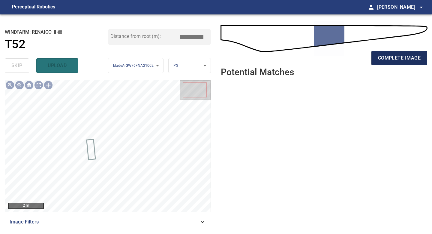
click at [379, 56] on span "complete image" at bounding box center [399, 58] width 43 height 8
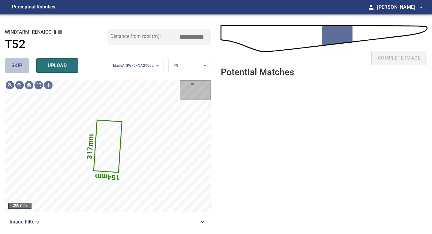
click at [18, 62] on span "skip" at bounding box center [16, 65] width 11 height 8
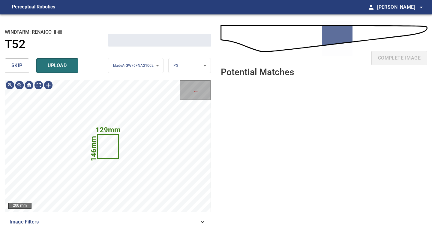
click at [18, 62] on span "skip" at bounding box center [16, 65] width 11 height 8
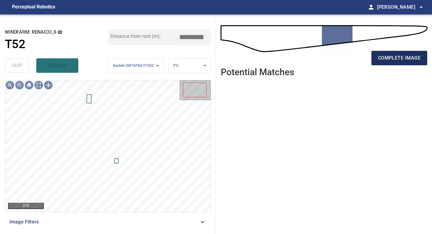
click at [405, 57] on span "complete image" at bounding box center [399, 58] width 43 height 8
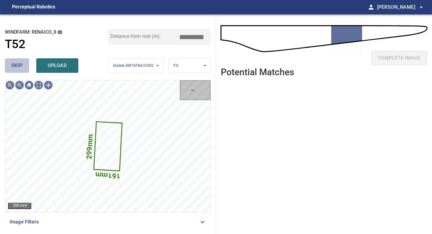
click at [20, 69] on span "skip" at bounding box center [16, 65] width 11 height 8
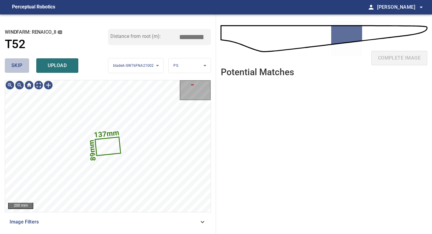
click at [20, 69] on span "skip" at bounding box center [16, 65] width 11 height 8
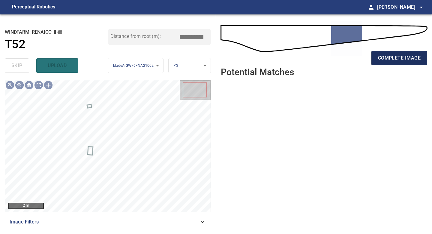
click at [393, 58] on span "complete image" at bounding box center [399, 58] width 43 height 8
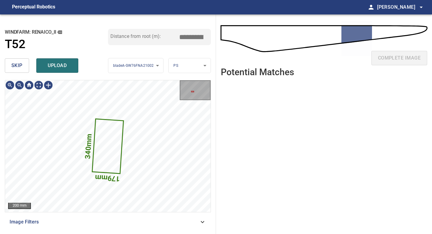
click at [21, 66] on span "skip" at bounding box center [16, 65] width 11 height 8
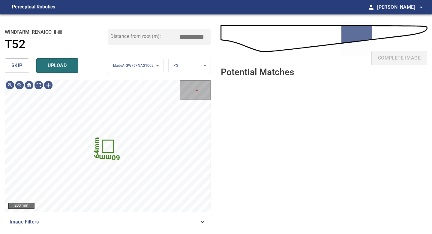
click at [21, 66] on span "skip" at bounding box center [16, 65] width 11 height 8
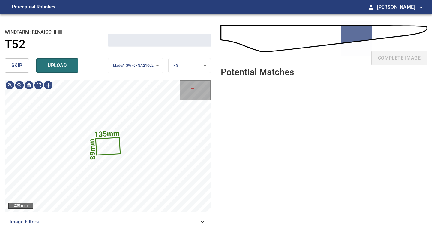
click at [21, 66] on span "skip" at bounding box center [16, 65] width 11 height 8
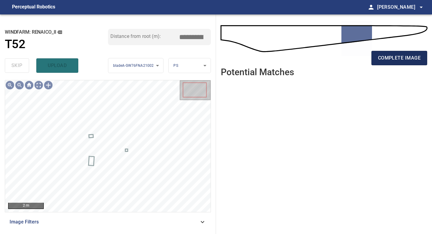
click at [414, 61] on span "complete image" at bounding box center [399, 58] width 43 height 8
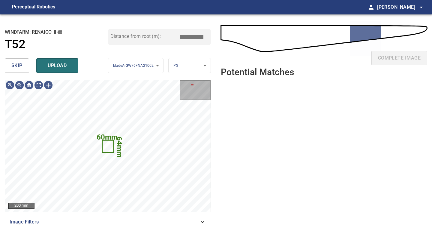
click at [21, 66] on span "skip" at bounding box center [16, 65] width 11 height 8
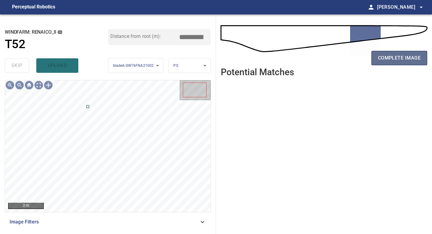
click at [406, 57] on span "complete image" at bounding box center [399, 58] width 43 height 8
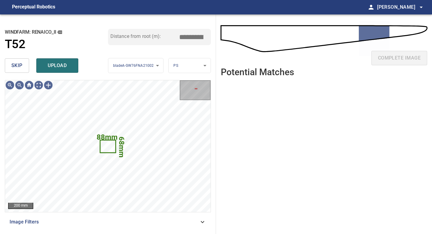
click at [16, 63] on span "skip" at bounding box center [16, 65] width 11 height 8
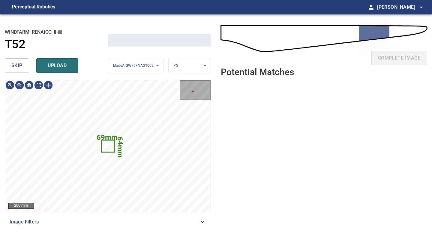
click at [16, 63] on span "skip" at bounding box center [16, 65] width 11 height 8
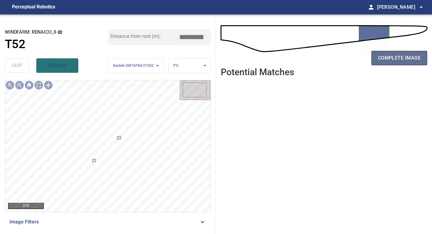
click at [396, 57] on span "complete image" at bounding box center [399, 58] width 43 height 8
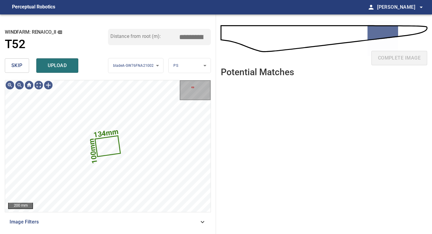
click at [9, 62] on button "skip" at bounding box center [17, 65] width 24 height 14
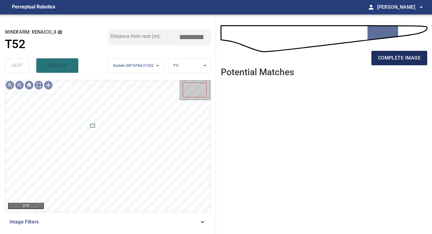
click at [398, 57] on span "complete image" at bounding box center [399, 58] width 43 height 8
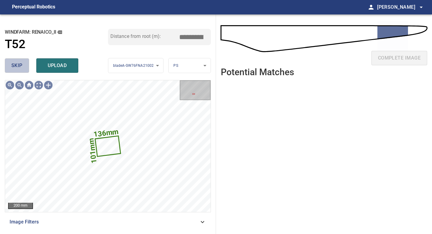
click at [18, 69] on span "skip" at bounding box center [16, 65] width 11 height 8
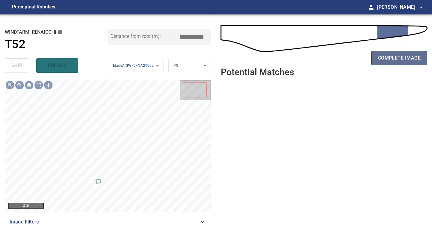
click at [404, 61] on span "complete image" at bounding box center [399, 58] width 43 height 8
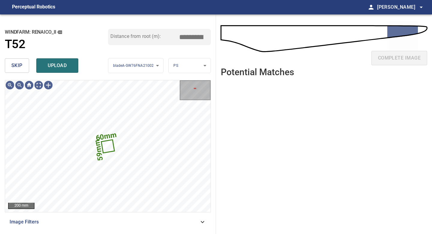
click at [18, 66] on span "skip" at bounding box center [16, 65] width 11 height 8
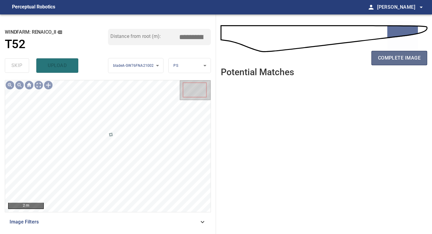
click at [403, 59] on span "complete image" at bounding box center [399, 58] width 43 height 8
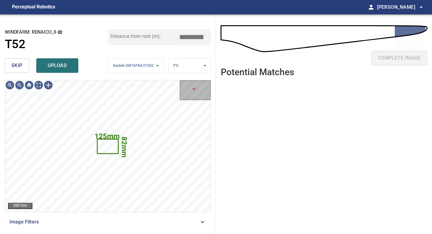
click at [17, 65] on span "skip" at bounding box center [16, 65] width 11 height 8
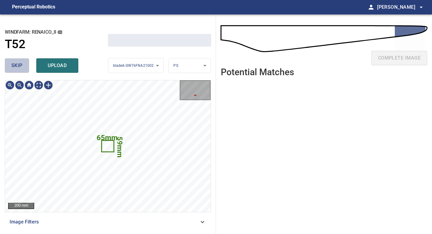
click at [17, 65] on span "skip" at bounding box center [16, 65] width 11 height 8
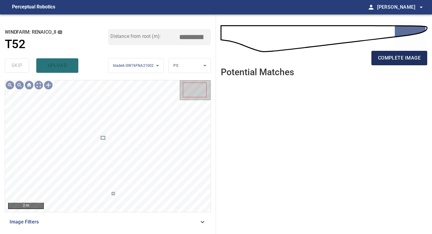
click at [398, 62] on button "complete image" at bounding box center [400, 58] width 56 height 14
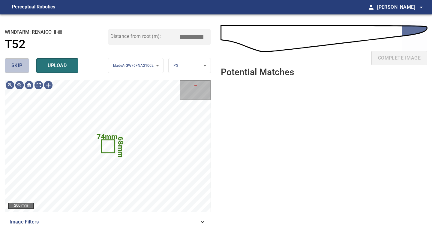
click at [12, 66] on span "skip" at bounding box center [16, 65] width 11 height 8
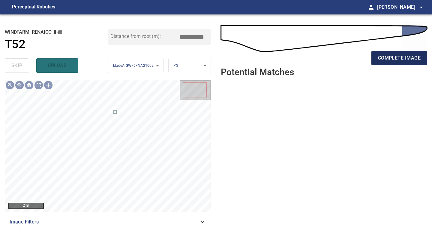
click at [403, 59] on span "complete image" at bounding box center [399, 58] width 43 height 8
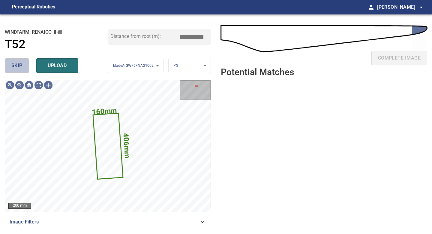
click at [14, 64] on span "skip" at bounding box center [16, 65] width 11 height 8
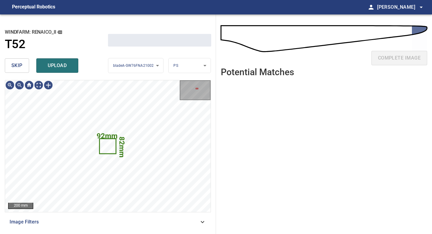
click at [14, 64] on span "skip" at bounding box center [16, 65] width 11 height 8
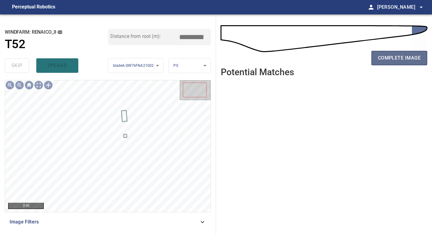
click at [400, 58] on span "complete image" at bounding box center [399, 58] width 43 height 8
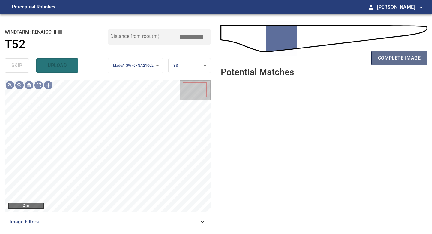
click at [406, 64] on button "complete image" at bounding box center [400, 58] width 56 height 14
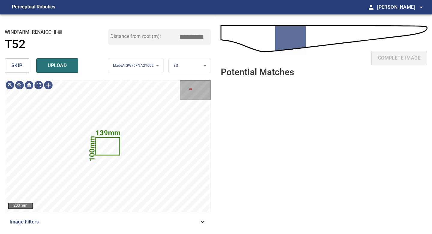
click at [23, 57] on div "skip upload" at bounding box center [56, 65] width 103 height 19
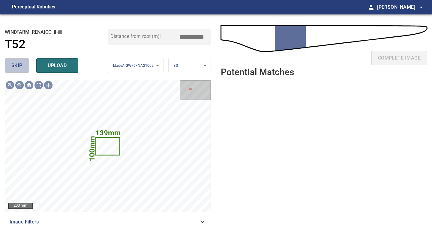
click at [23, 65] on button "skip" at bounding box center [17, 65] width 24 height 14
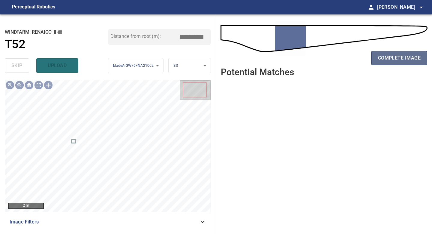
click at [412, 57] on span "complete image" at bounding box center [399, 58] width 43 height 8
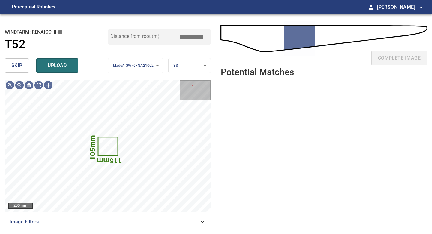
click at [16, 62] on span "skip" at bounding box center [16, 65] width 11 height 8
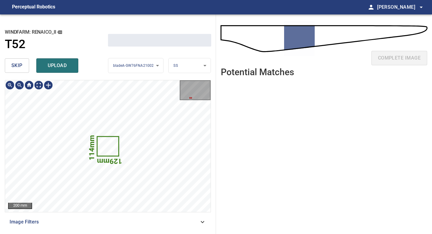
click at [16, 62] on span "skip" at bounding box center [16, 65] width 11 height 8
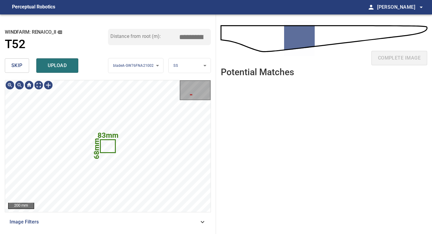
type input "*****"
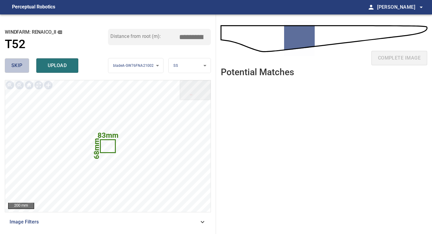
click at [14, 65] on span "skip" at bounding box center [16, 65] width 11 height 8
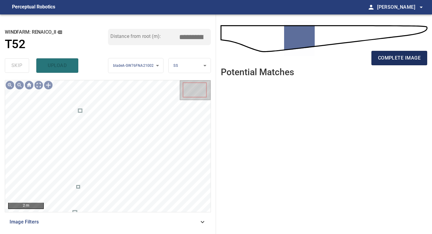
click at [398, 57] on span "complete image" at bounding box center [399, 58] width 43 height 8
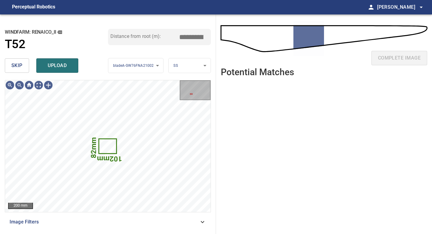
click at [15, 65] on span "skip" at bounding box center [16, 65] width 11 height 8
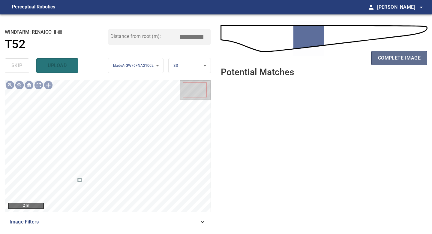
click at [406, 62] on button "complete image" at bounding box center [400, 58] width 56 height 14
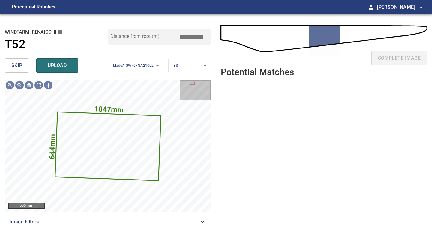
click at [17, 62] on span "skip" at bounding box center [16, 65] width 11 height 8
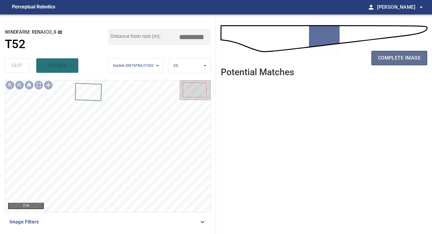
click at [387, 57] on span "complete image" at bounding box center [399, 58] width 43 height 8
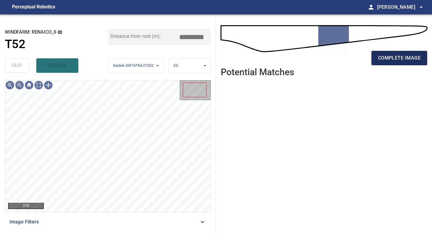
click at [408, 58] on span "complete image" at bounding box center [399, 58] width 43 height 8
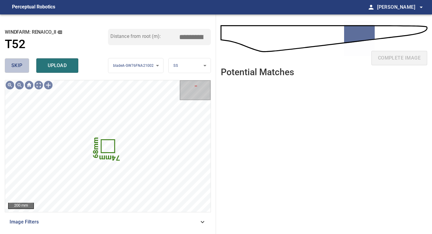
click at [20, 63] on span "skip" at bounding box center [16, 65] width 11 height 8
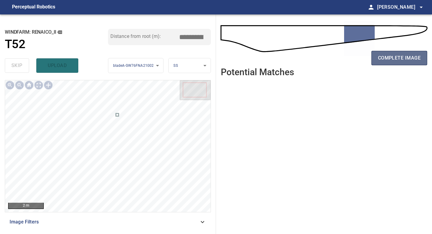
click at [405, 59] on span "complete image" at bounding box center [399, 58] width 43 height 8
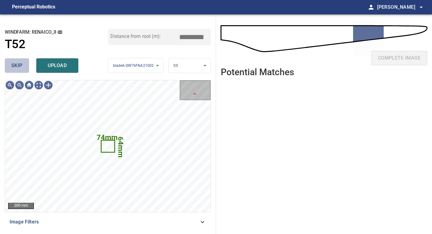
click at [19, 66] on span "skip" at bounding box center [16, 65] width 11 height 8
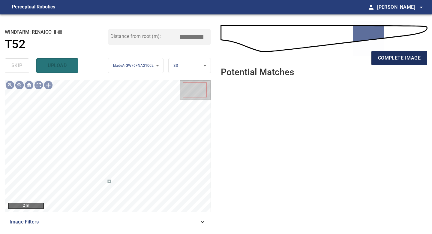
click at [384, 62] on span "complete image" at bounding box center [399, 58] width 43 height 8
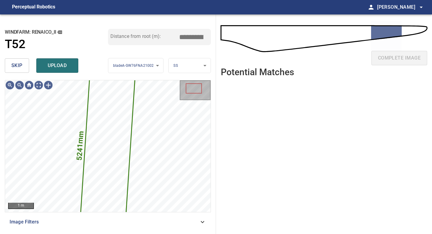
click at [24, 60] on button "skip" at bounding box center [17, 65] width 24 height 14
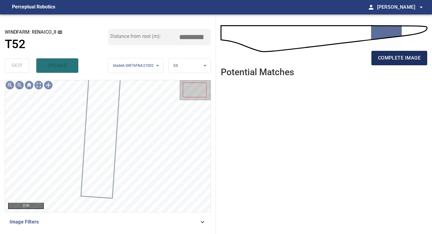
click at [401, 59] on span "complete image" at bounding box center [399, 58] width 43 height 8
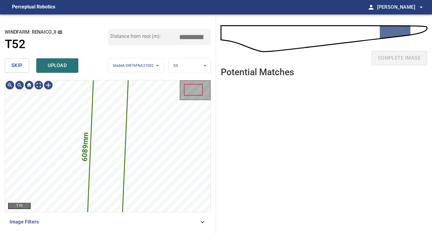
click at [23, 63] on button "skip" at bounding box center [17, 65] width 24 height 14
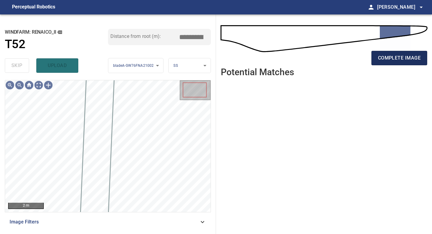
click at [394, 54] on span "complete image" at bounding box center [399, 58] width 43 height 8
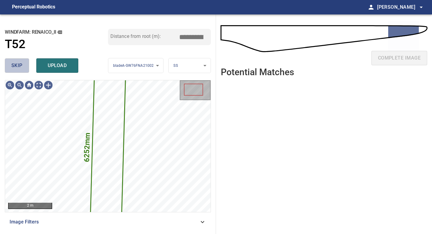
click at [25, 67] on button "skip" at bounding box center [17, 65] width 24 height 14
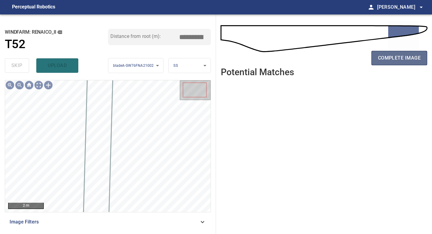
click at [389, 58] on span "complete image" at bounding box center [399, 58] width 43 height 8
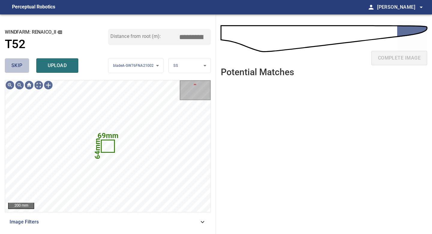
click at [14, 65] on span "skip" at bounding box center [16, 65] width 11 height 8
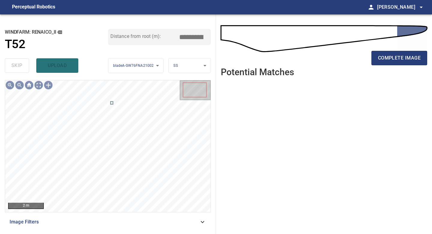
click at [412, 50] on div "complete image" at bounding box center [324, 60] width 207 height 24
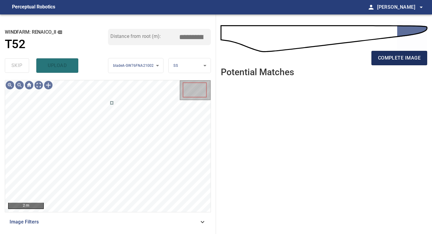
click at [408, 56] on span "complete image" at bounding box center [399, 58] width 43 height 8
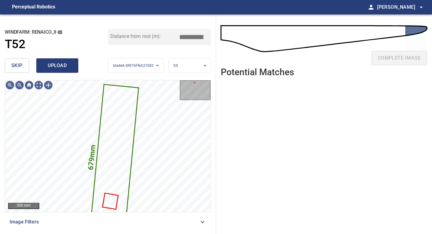
click at [53, 61] on button "upload" at bounding box center [57, 65] width 42 height 14
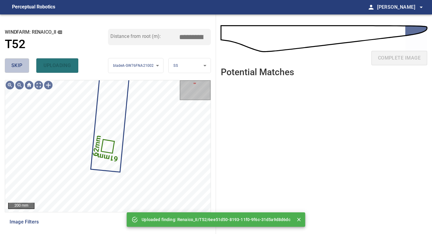
click at [23, 62] on button "skip" at bounding box center [17, 65] width 24 height 14
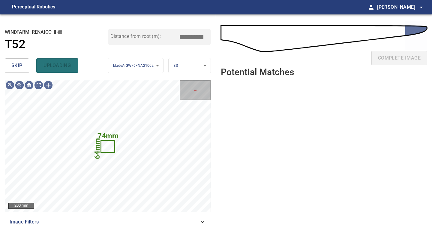
click at [23, 62] on button "skip" at bounding box center [17, 65] width 24 height 14
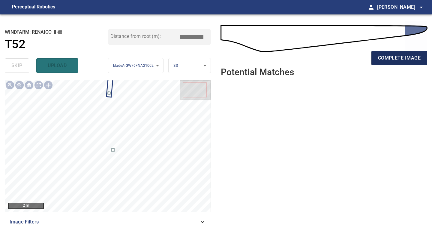
click at [407, 55] on span "complete image" at bounding box center [399, 58] width 43 height 8
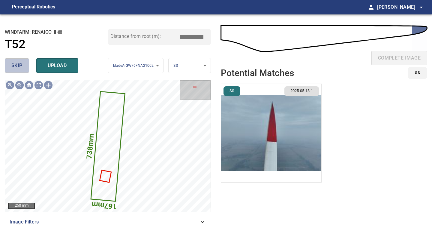
click at [23, 65] on button "skip" at bounding box center [17, 65] width 24 height 14
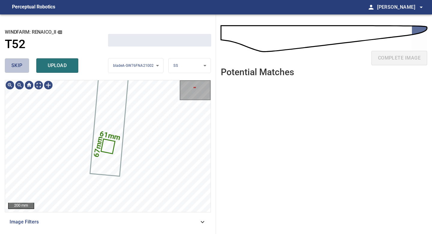
click at [23, 65] on button "skip" at bounding box center [17, 65] width 24 height 14
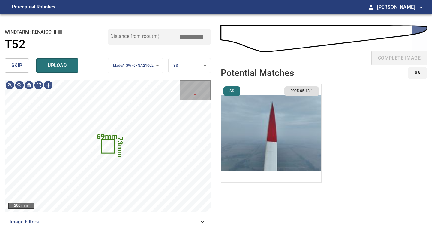
type input "*****"
click at [23, 65] on button "skip" at bounding box center [17, 65] width 24 height 14
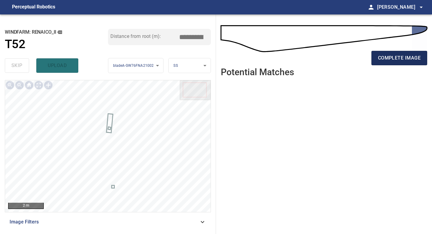
click at [396, 57] on span "complete image" at bounding box center [399, 58] width 43 height 8
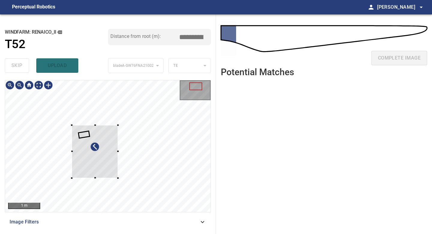
click at [71, 124] on div at bounding box center [108, 145] width 206 height 131
click at [89, 139] on div at bounding box center [96, 151] width 45 height 53
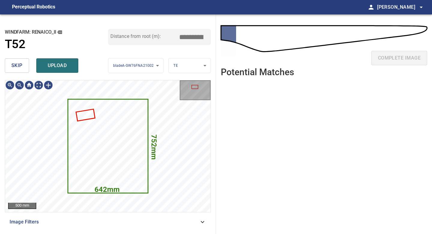
click at [51, 58] on div "skip upload" at bounding box center [56, 65] width 103 height 19
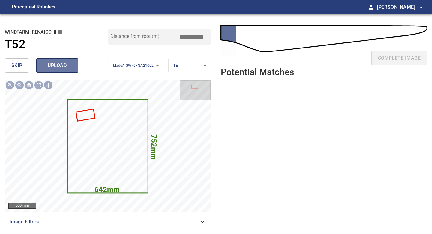
click at [43, 67] on span "upload" at bounding box center [57, 65] width 29 height 8
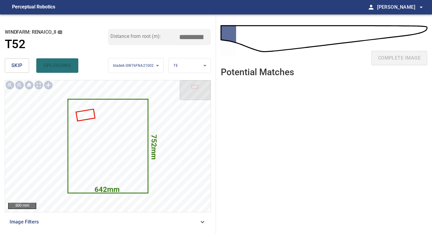
click at [19, 67] on span "skip" at bounding box center [16, 65] width 11 height 8
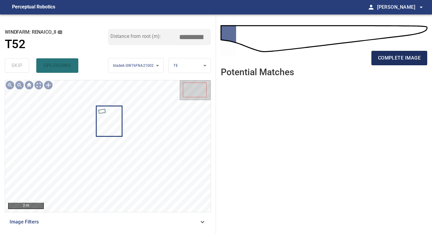
click at [407, 63] on button "complete image" at bounding box center [400, 58] width 56 height 14
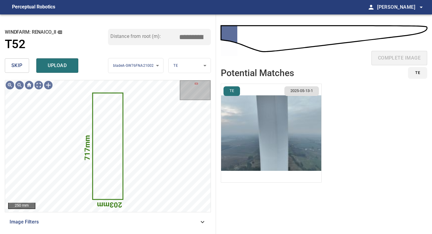
click at [21, 63] on span "skip" at bounding box center [16, 65] width 11 height 8
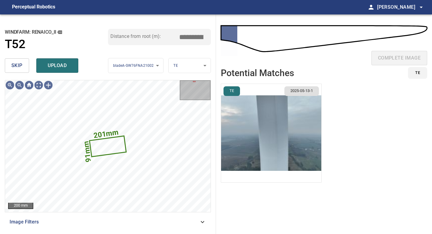
click at [21, 65] on span "skip" at bounding box center [16, 65] width 11 height 8
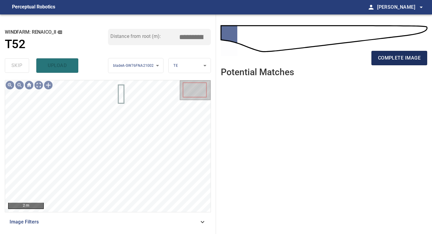
click at [389, 55] on span "complete image" at bounding box center [399, 58] width 43 height 8
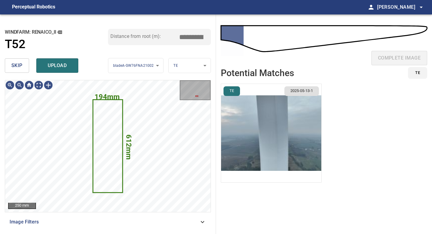
click at [22, 67] on button "skip" at bounding box center [17, 65] width 24 height 14
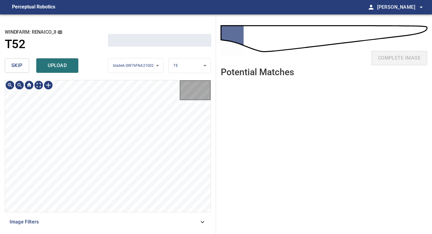
click at [22, 67] on button "skip" at bounding box center [17, 65] width 24 height 14
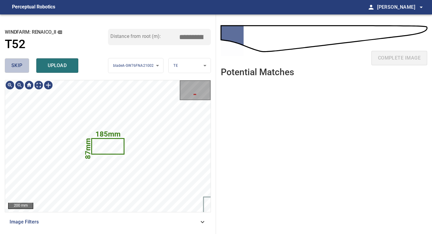
click at [22, 67] on button "skip" at bounding box center [17, 65] width 24 height 14
type input "****"
click at [22, 67] on div "skip upload" at bounding box center [56, 65] width 103 height 19
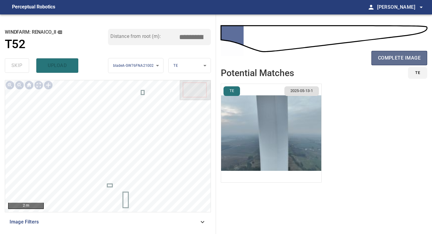
click at [409, 55] on span "complete image" at bounding box center [399, 58] width 43 height 8
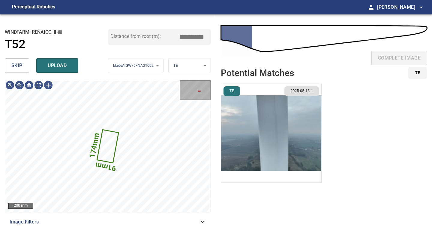
click at [23, 59] on button "skip" at bounding box center [17, 65] width 24 height 14
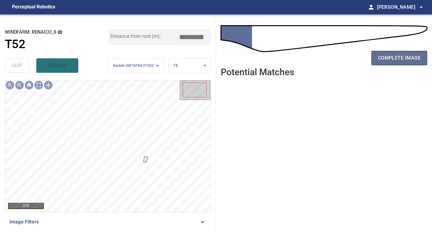
click at [399, 61] on span "complete image" at bounding box center [399, 58] width 43 height 8
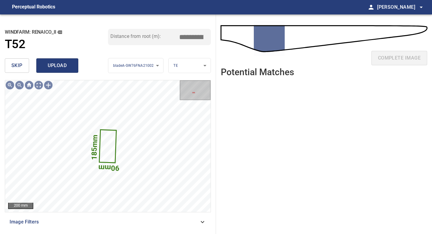
click at [61, 66] on span "upload" at bounding box center [57, 65] width 29 height 8
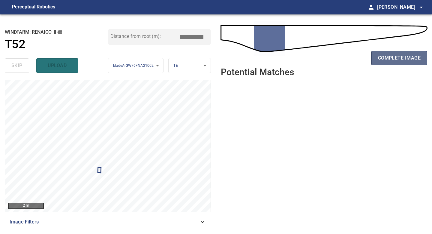
click at [397, 52] on button "complete image" at bounding box center [400, 58] width 56 height 14
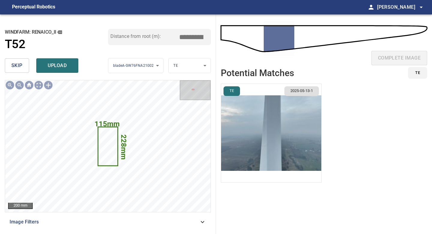
click at [17, 66] on span "skip" at bounding box center [16, 65] width 11 height 8
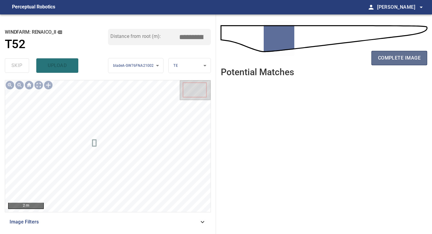
click at [399, 58] on span "complete image" at bounding box center [399, 58] width 43 height 8
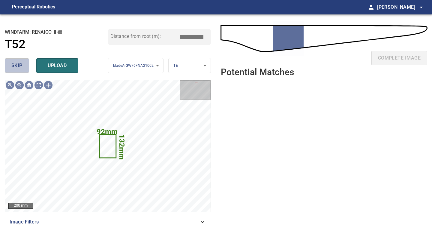
click at [17, 64] on span "skip" at bounding box center [16, 65] width 11 height 8
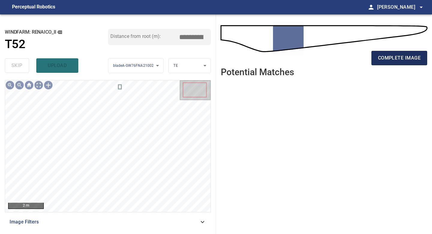
click at [410, 59] on span "complete image" at bounding box center [399, 58] width 43 height 8
